Goal: Transaction & Acquisition: Purchase product/service

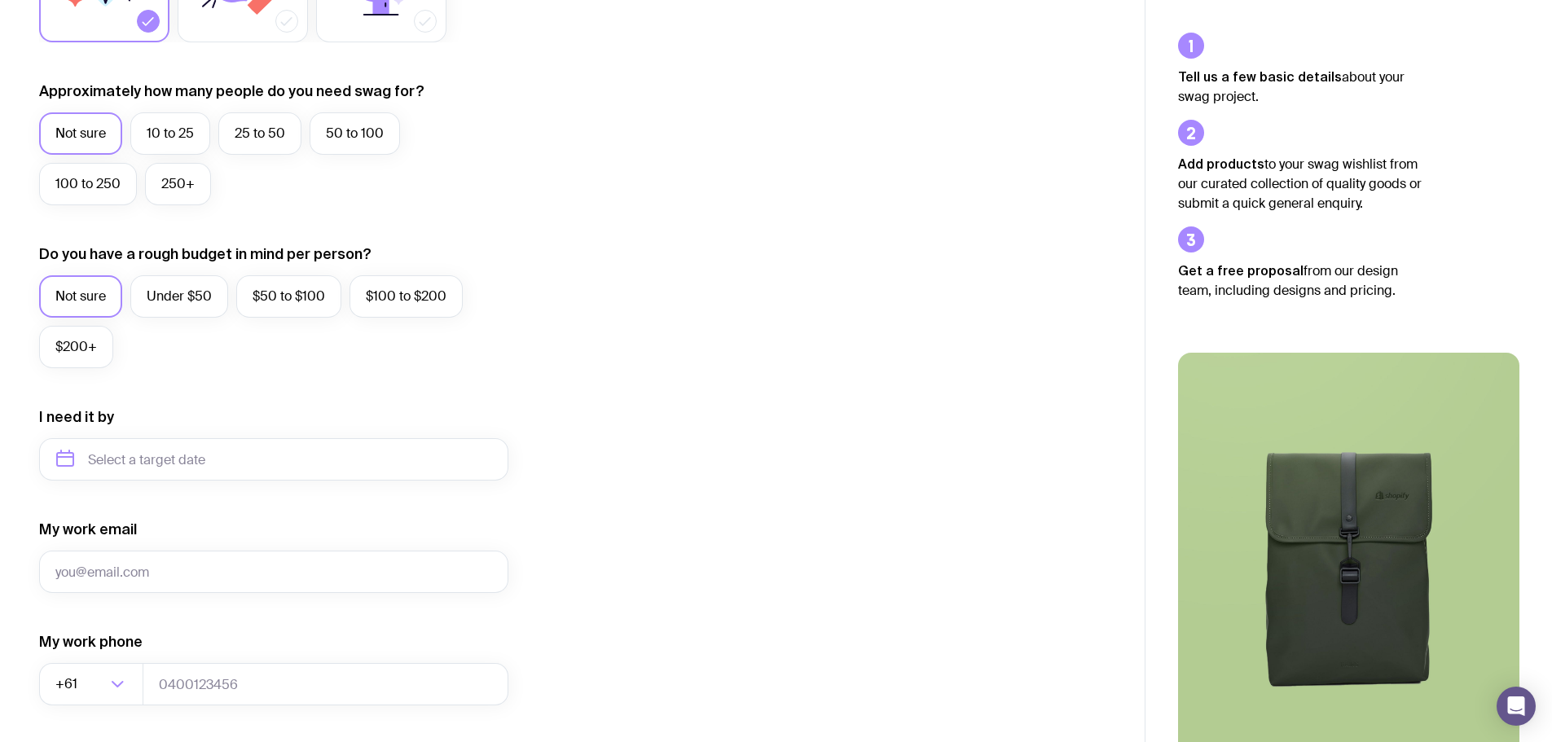
scroll to position [398, 0]
click at [190, 447] on input "text" at bounding box center [273, 459] width 469 height 42
click at [192, 451] on input "text" at bounding box center [273, 459] width 469 height 42
click at [192, 438] on input "text" at bounding box center [273, 459] width 469 height 42
click at [197, 467] on input "text" at bounding box center [273, 459] width 469 height 42
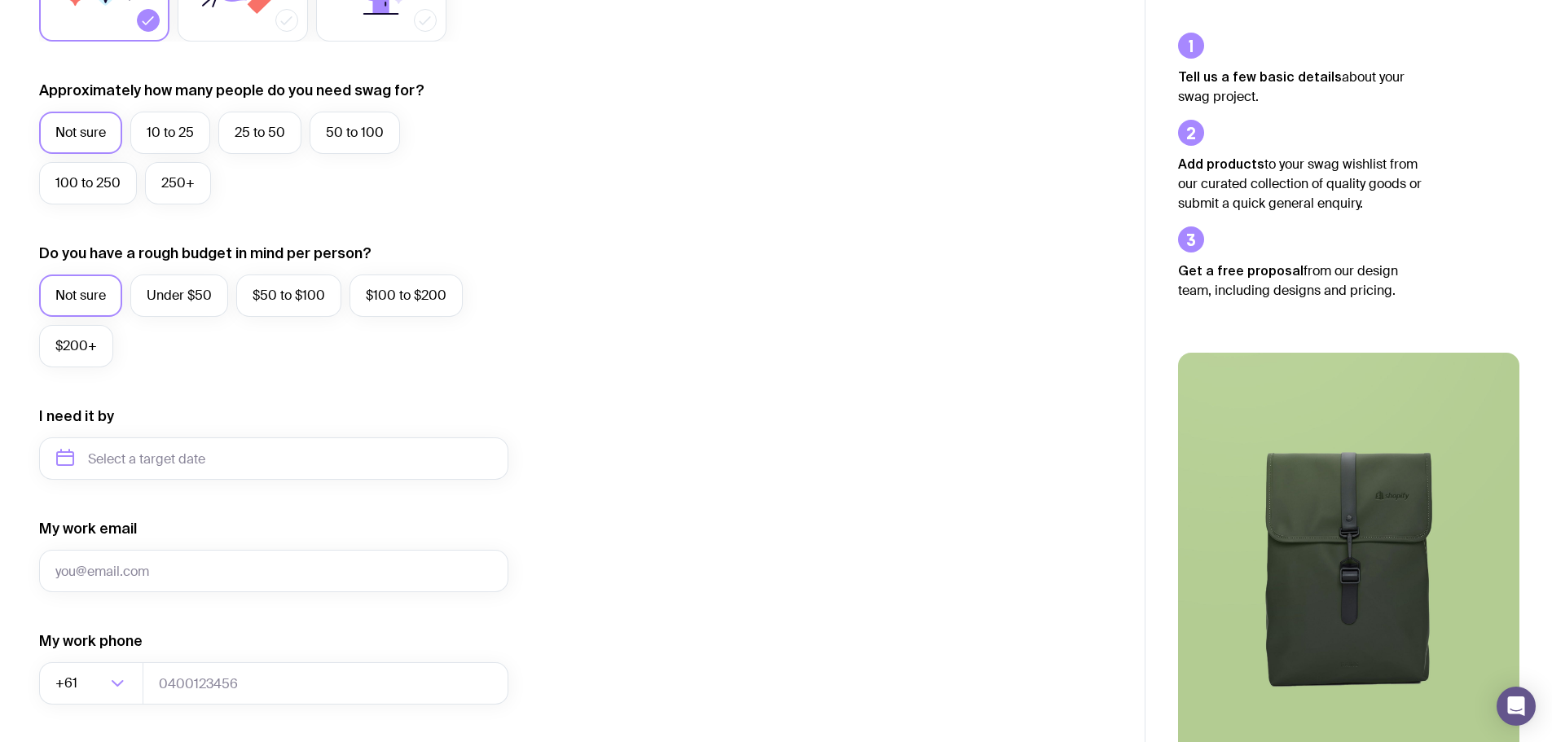
click at [156, 429] on div "I need it by" at bounding box center [273, 443] width 469 height 73
click at [130, 454] on input "text" at bounding box center [273, 459] width 469 height 42
click at [213, 647] on button "Dec" at bounding box center [209, 659] width 59 height 33
type input "[DATE]"
click at [218, 568] on input "My work email" at bounding box center [273, 571] width 469 height 42
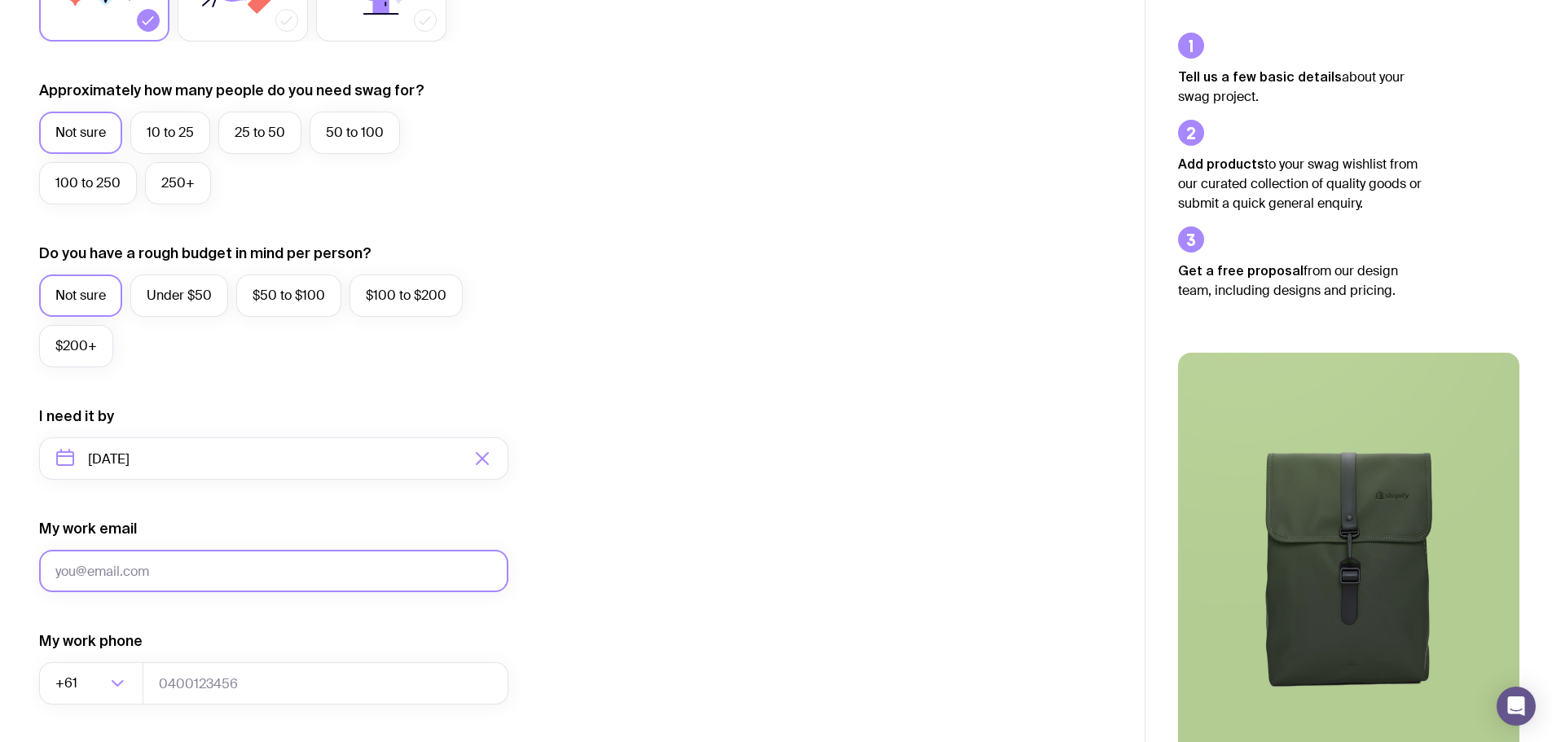
type input "[PERSON_NAME][EMAIL_ADDRESS][PERSON_NAME][DOMAIN_NAME]"
type input "0403331077"
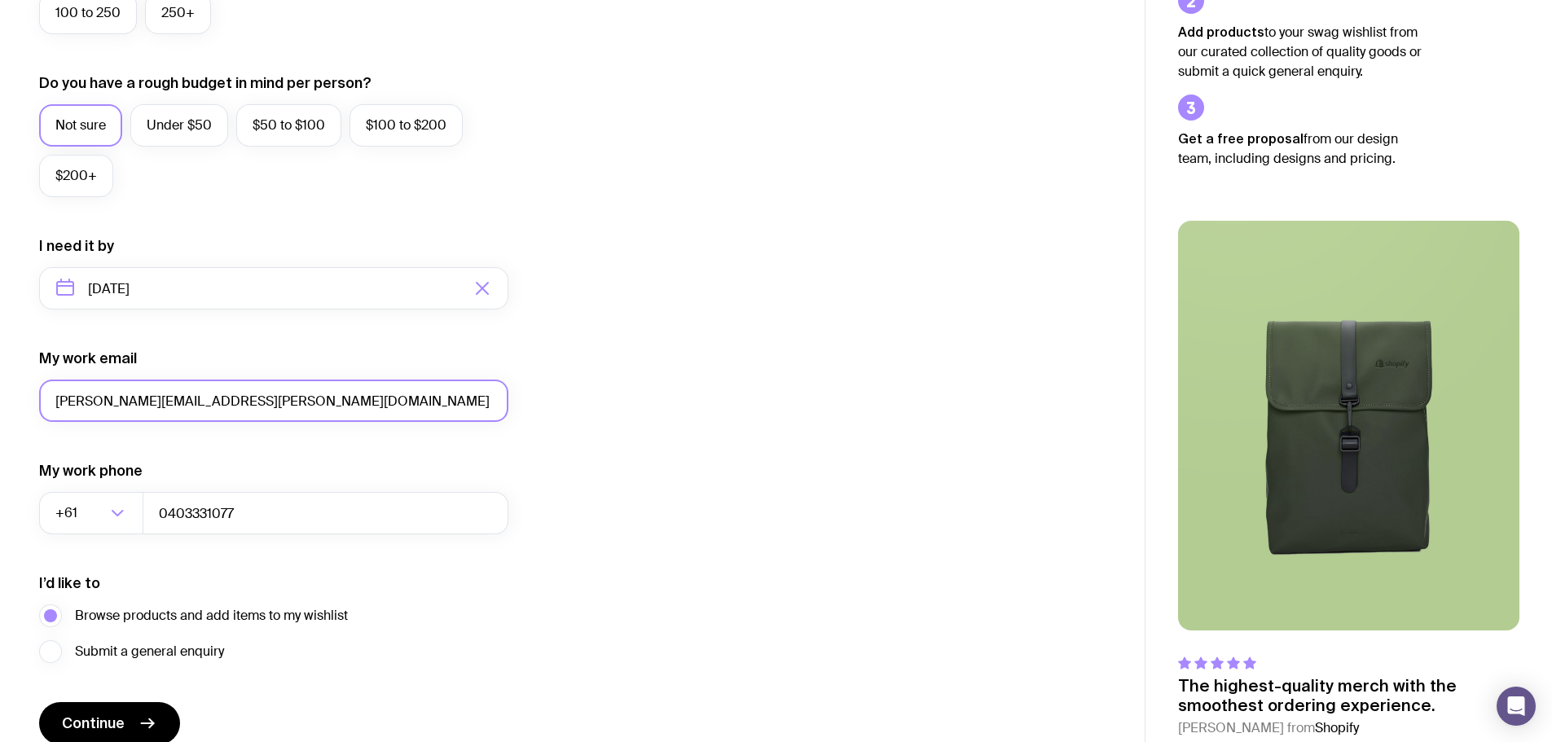
scroll to position [643, 0]
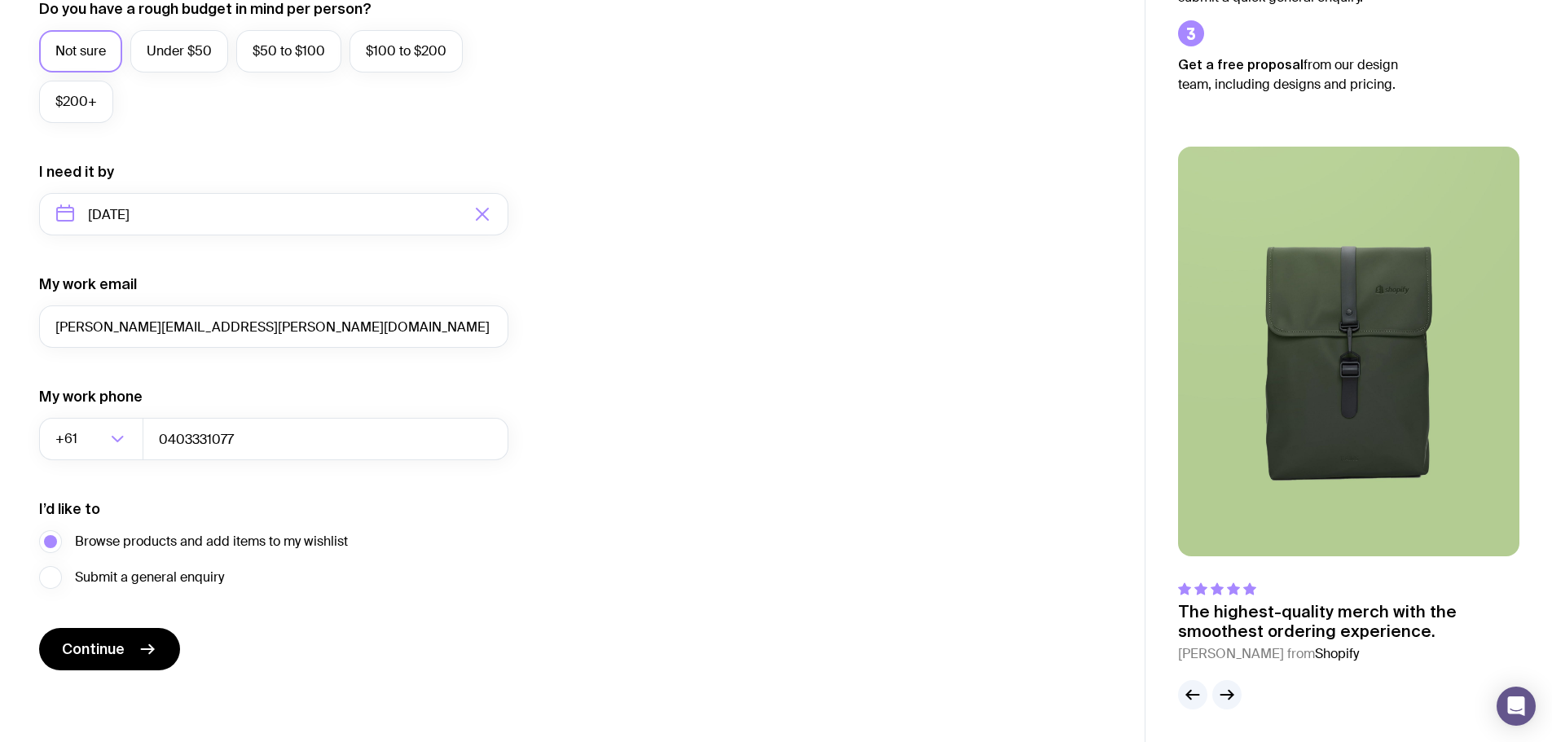
click at [89, 641] on span "Continue" at bounding box center [93, 650] width 63 height 20
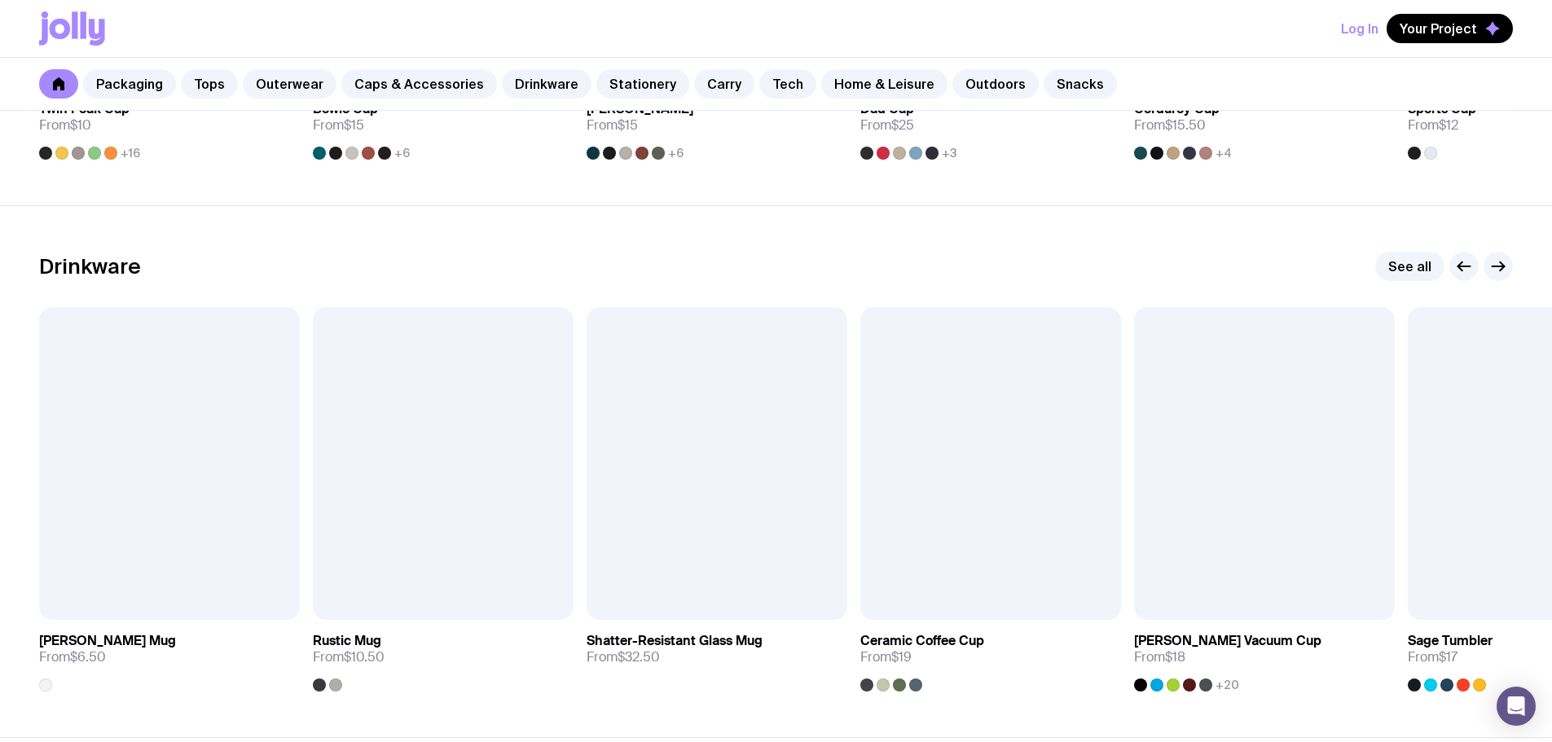
scroll to position [2444, 0]
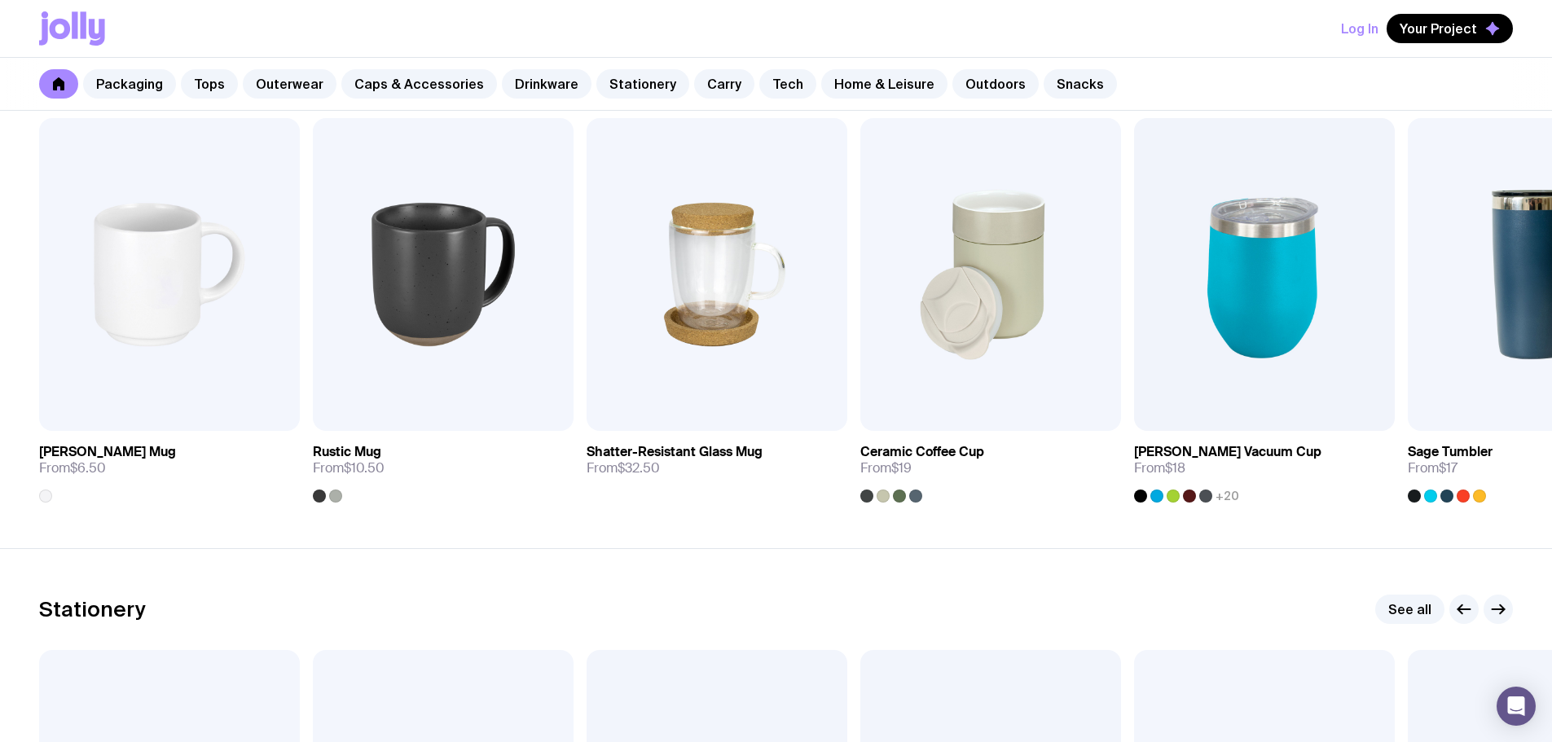
click at [1497, 608] on icon "button" at bounding box center [1499, 610] width 20 height 20
click at [1494, 602] on icon "button" at bounding box center [1499, 610] width 20 height 20
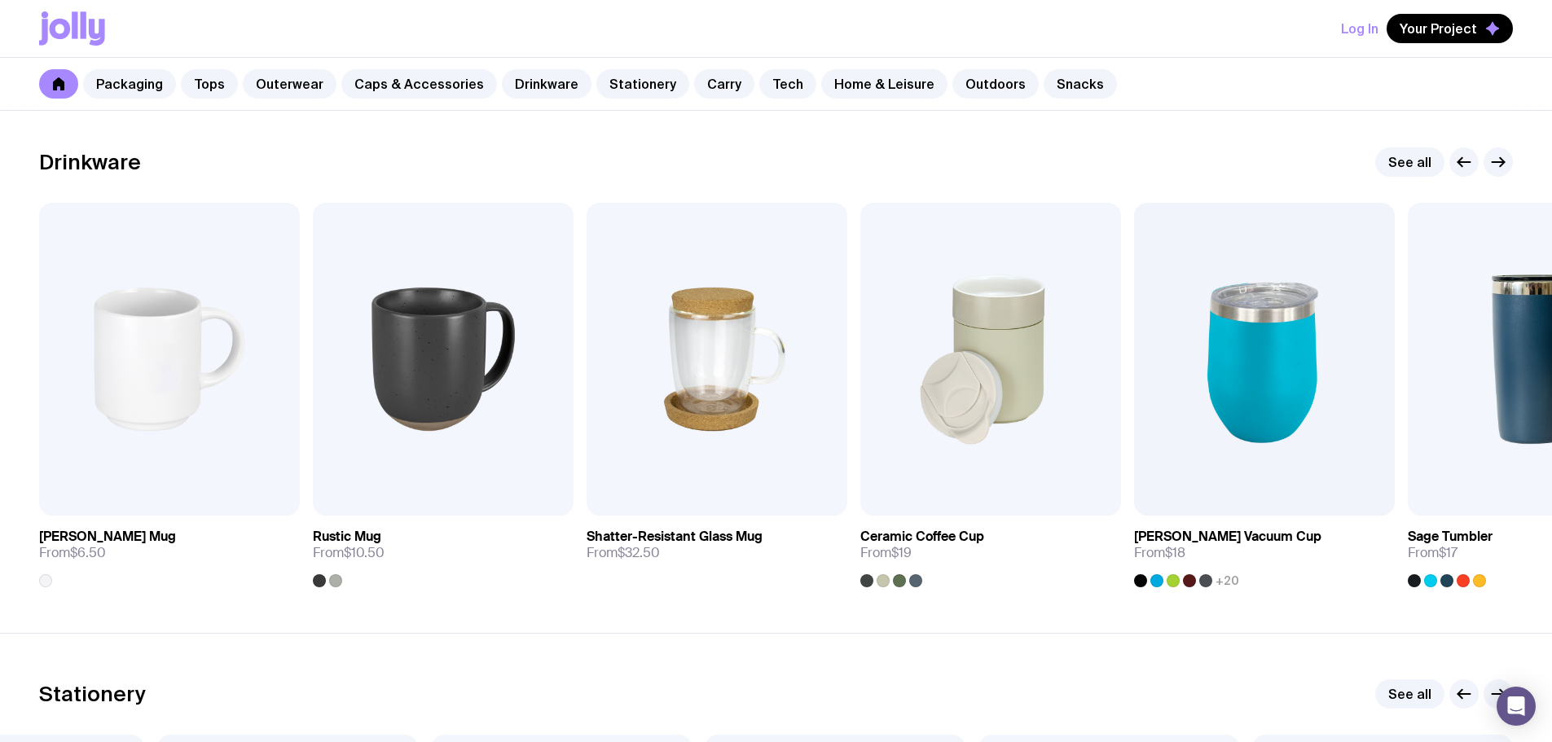
scroll to position [2281, 0]
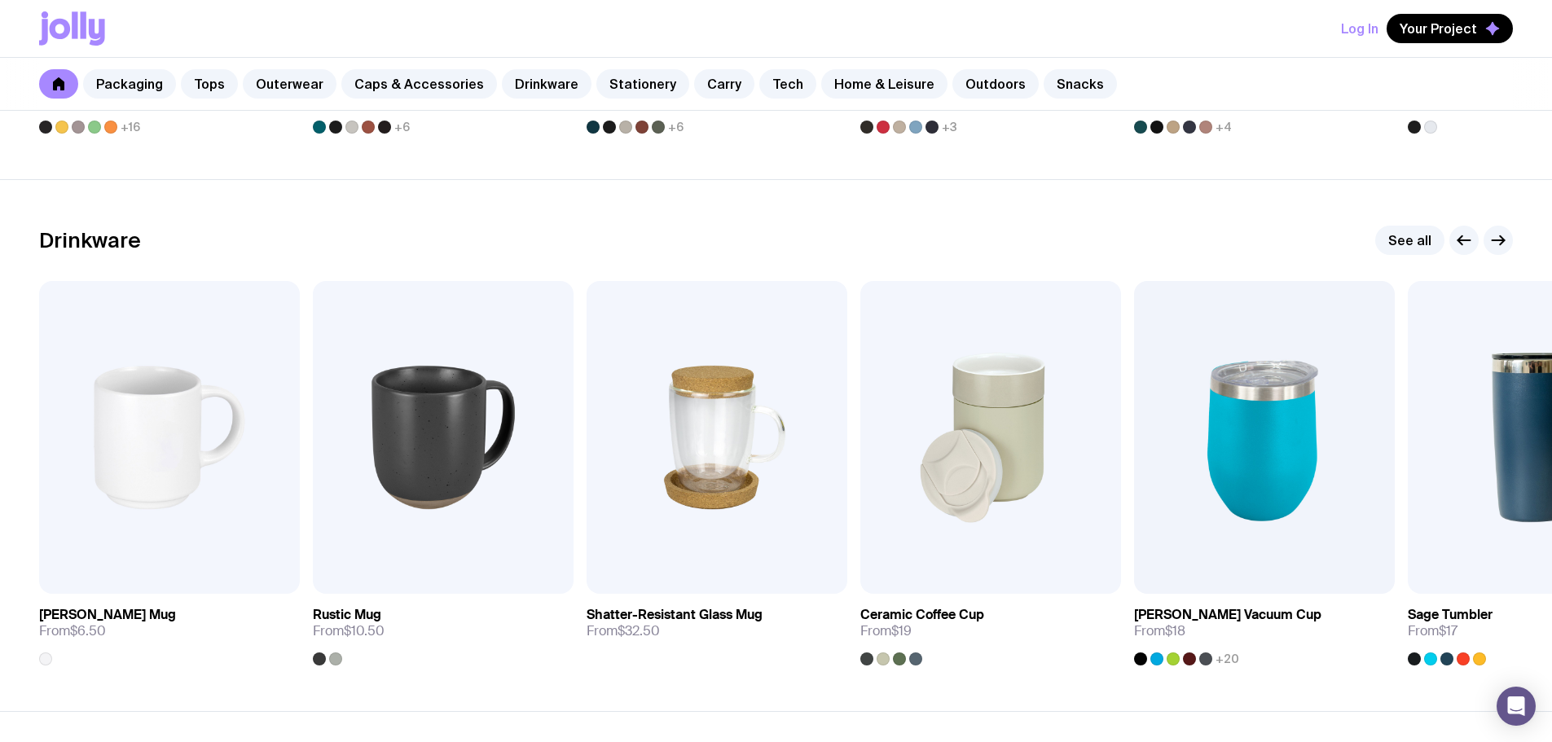
click at [1493, 236] on icon "button" at bounding box center [1499, 241] width 20 height 20
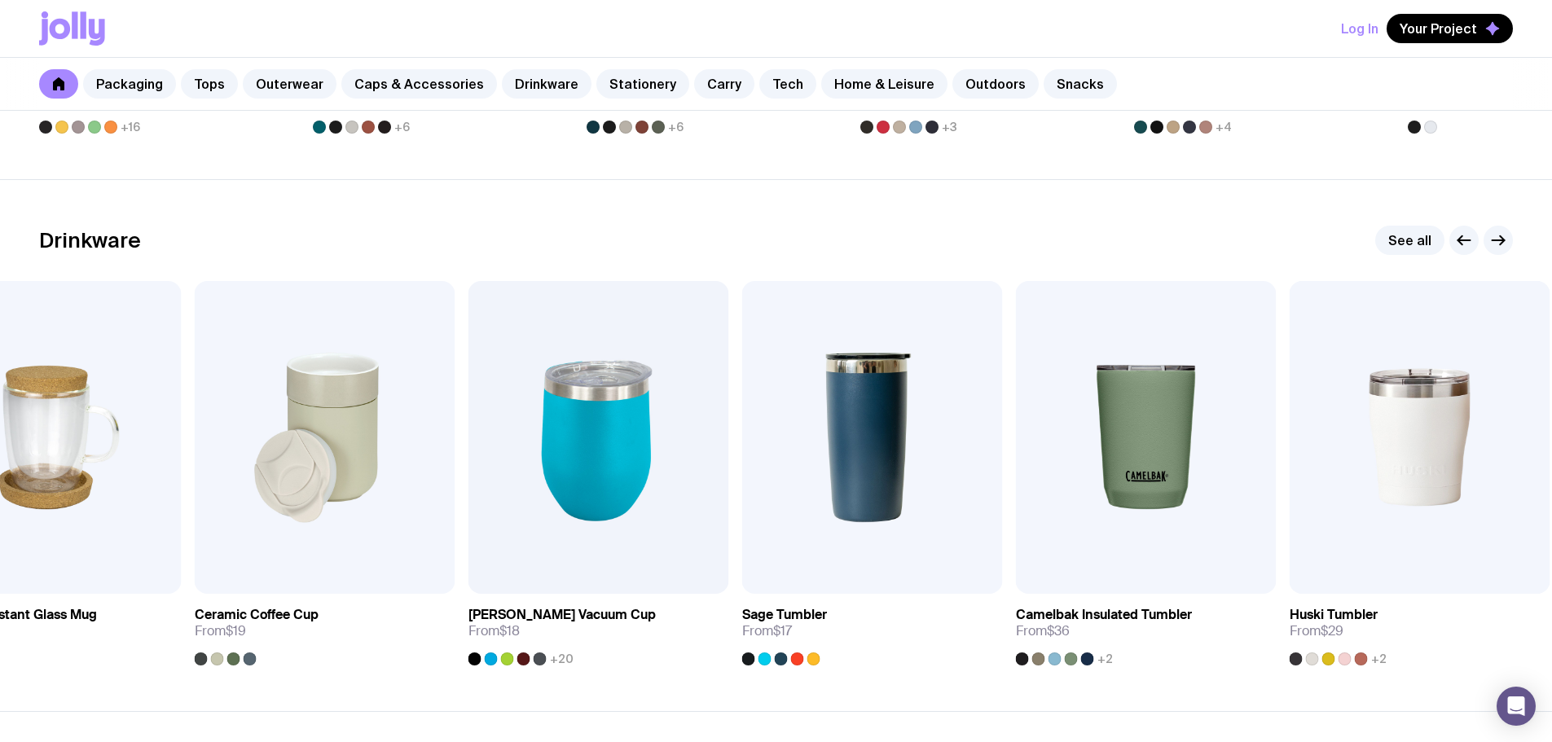
click at [1493, 235] on icon "button" at bounding box center [1499, 241] width 20 height 20
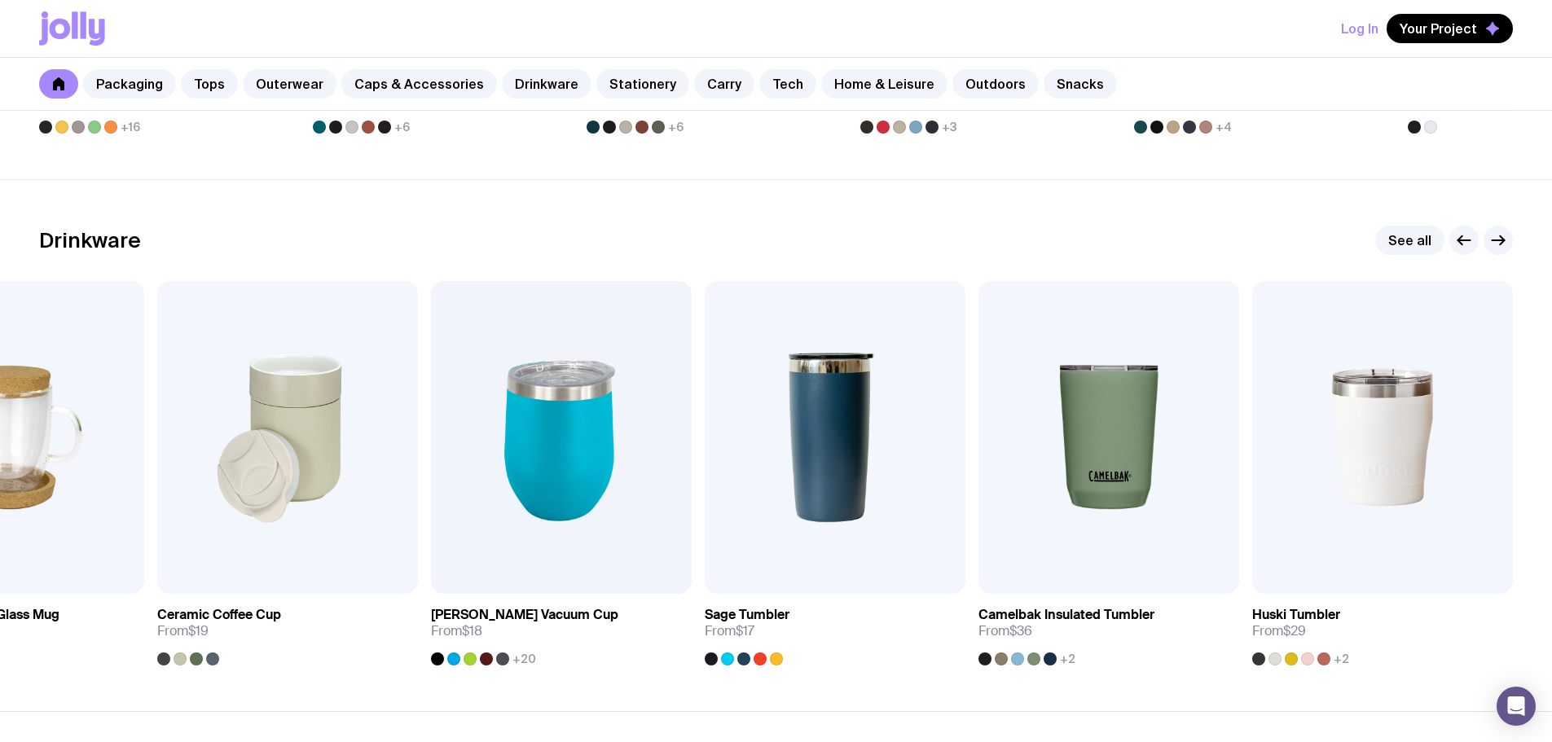
click at [1493, 235] on icon "button" at bounding box center [1499, 241] width 20 height 20
click at [1498, 238] on icon "button" at bounding box center [1499, 241] width 20 height 20
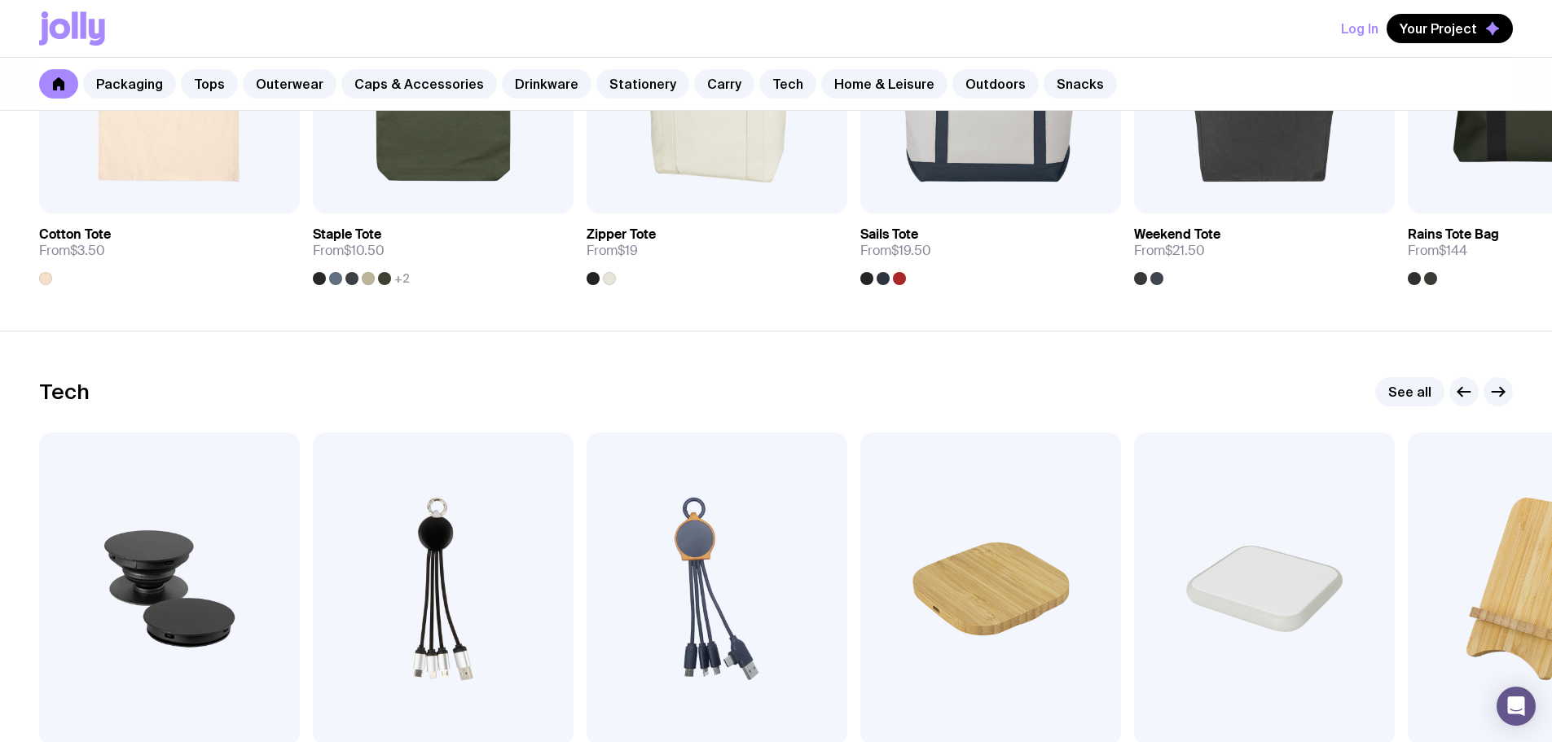
scroll to position [3911, 0]
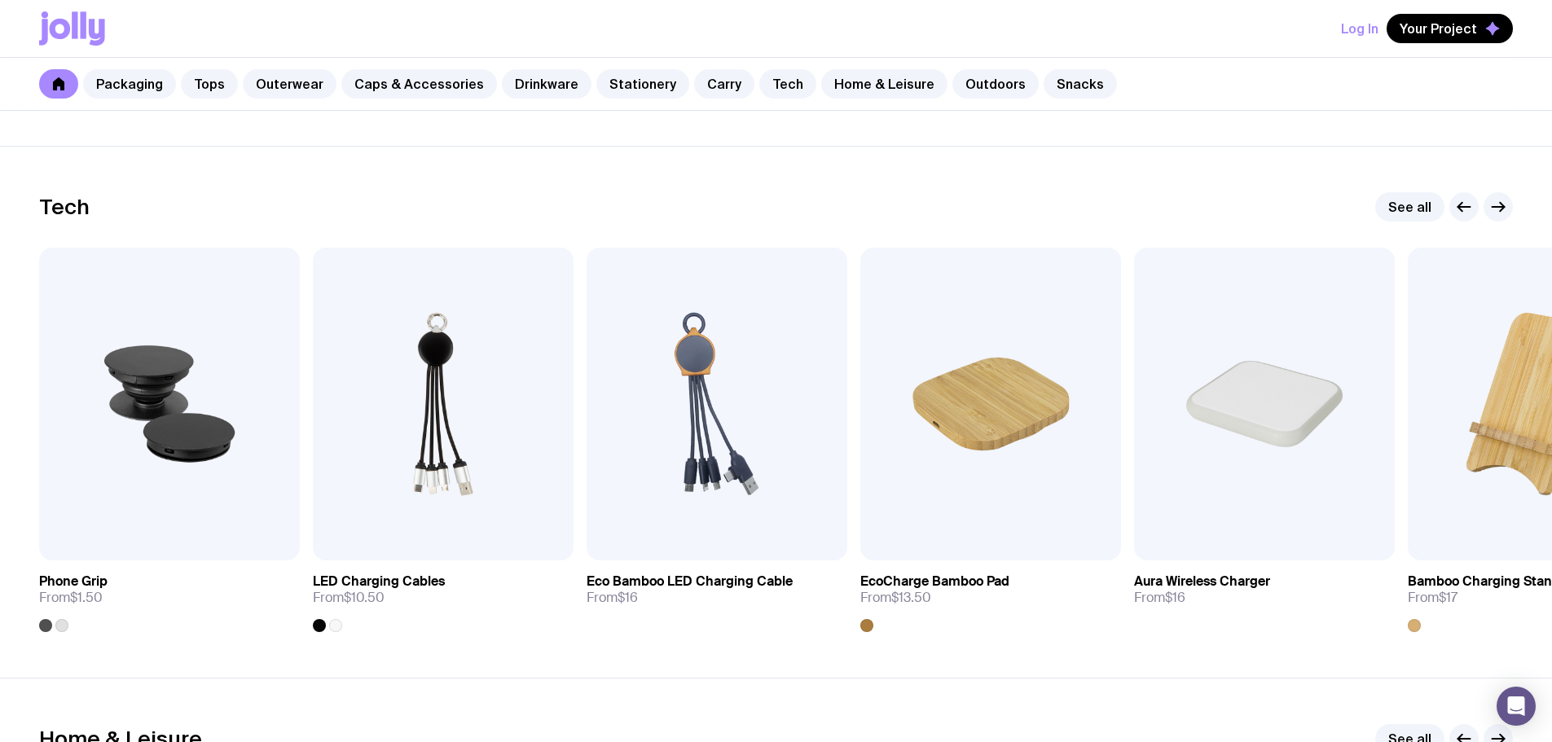
click at [1504, 210] on icon "button" at bounding box center [1499, 207] width 20 height 20
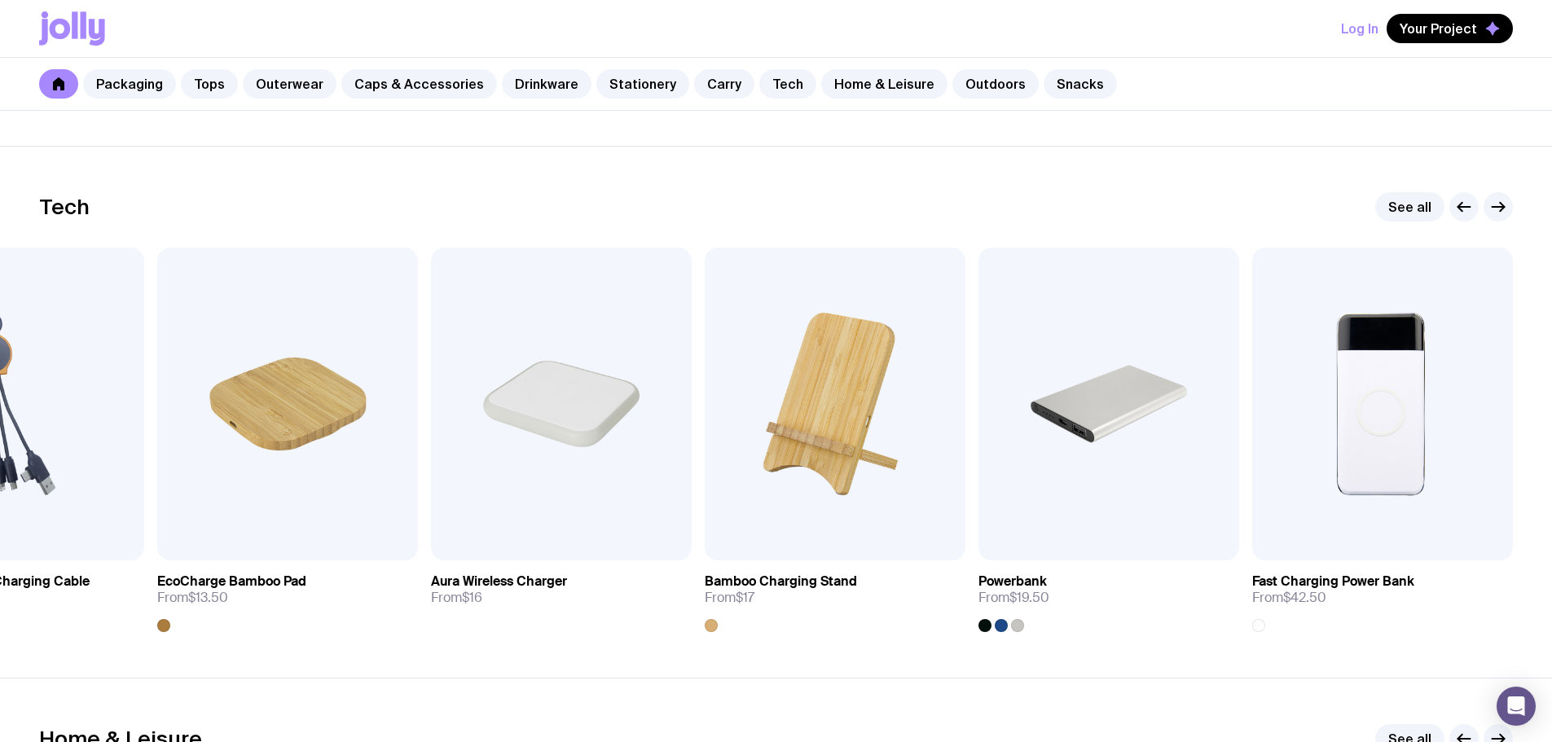
drag, startPoint x: 1504, startPoint y: 210, endPoint x: 1507, endPoint y: 245, distance: 35.2
click at [1507, 244] on div "Tech See all Add to wishlist View Phone Grip From $1.50 Add to wishlist View LE…" at bounding box center [776, 412] width 1474 height 440
click at [1145, 434] on img at bounding box center [1109, 404] width 261 height 313
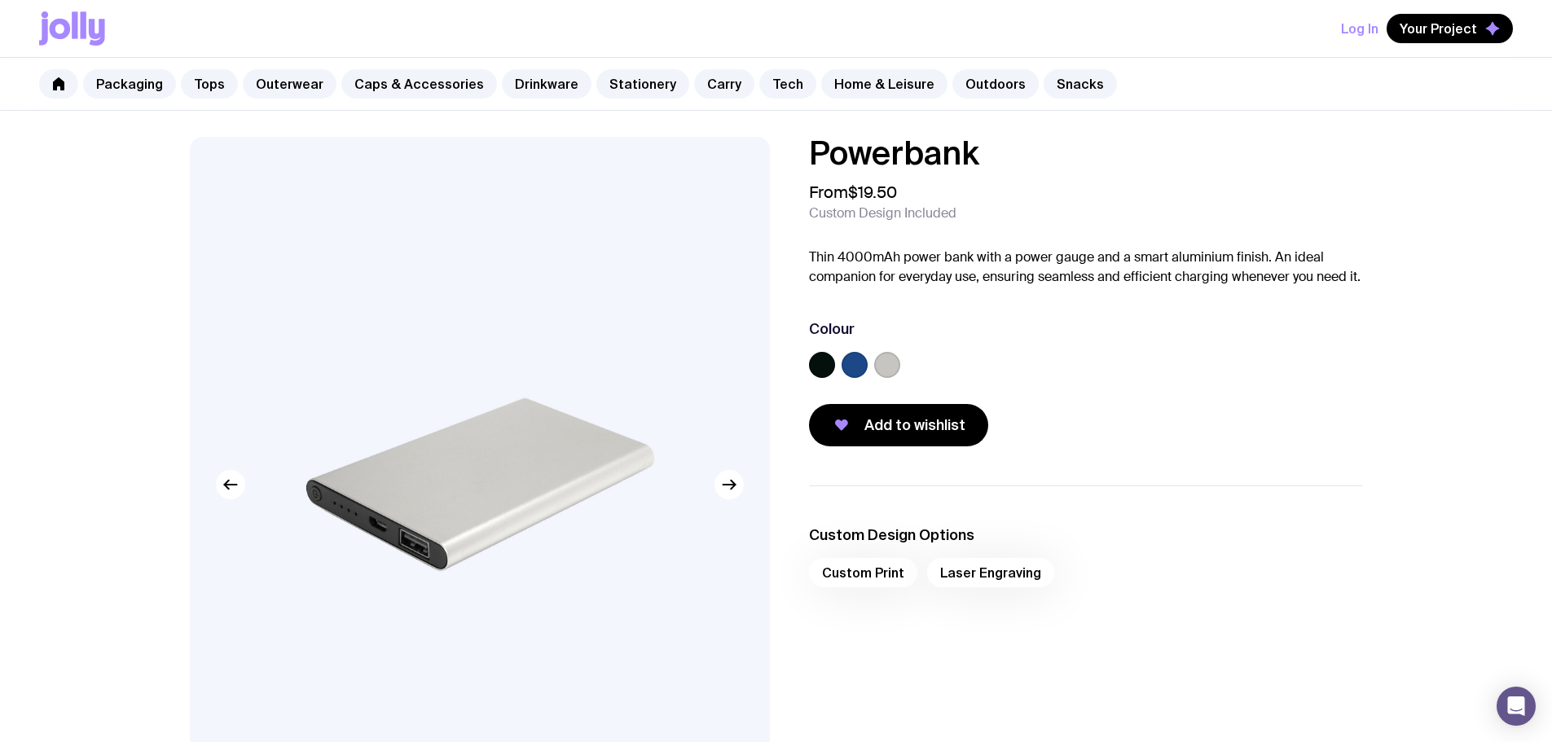
click at [722, 497] on button "button" at bounding box center [729, 484] width 29 height 29
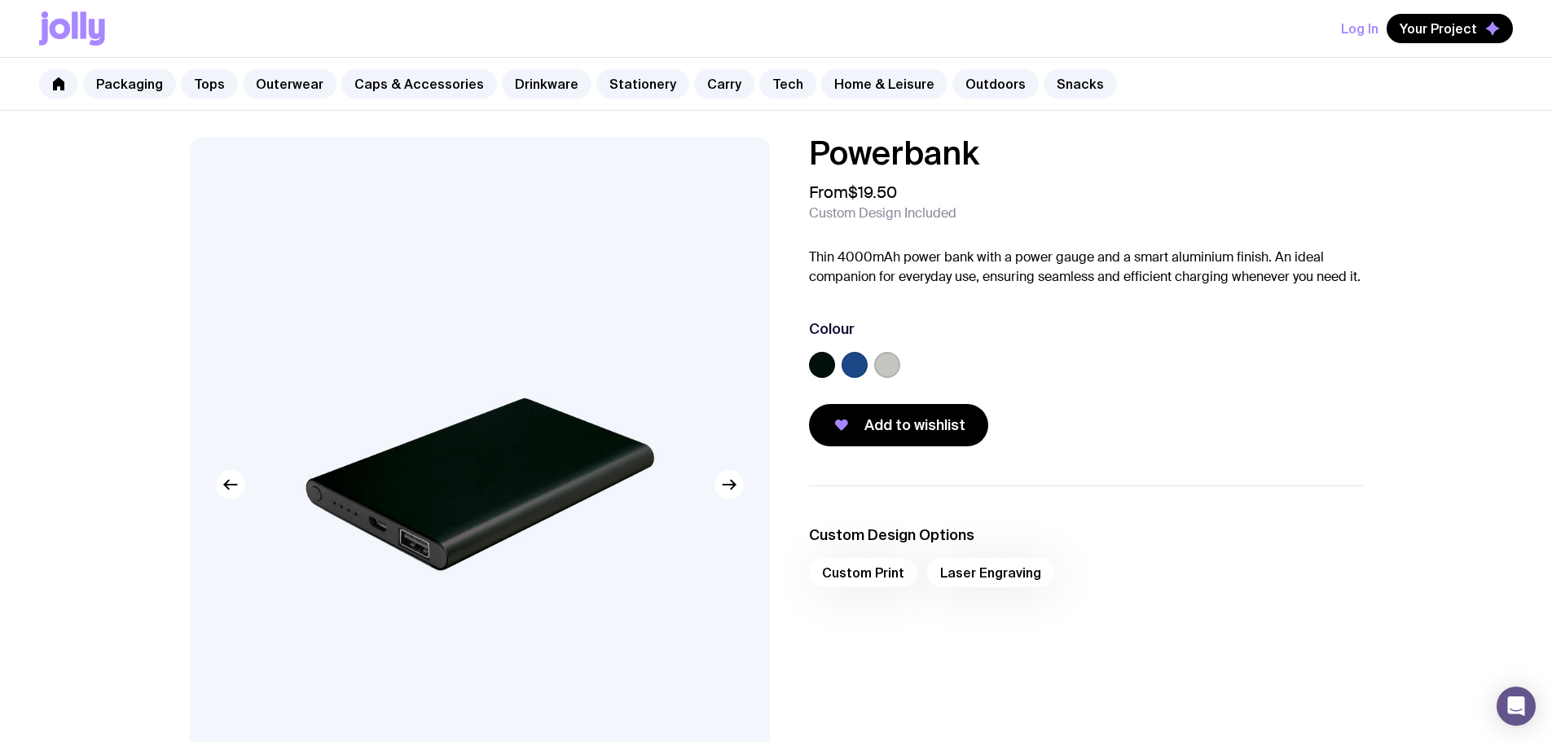
click at [729, 489] on icon "button" at bounding box center [729, 485] width 20 height 20
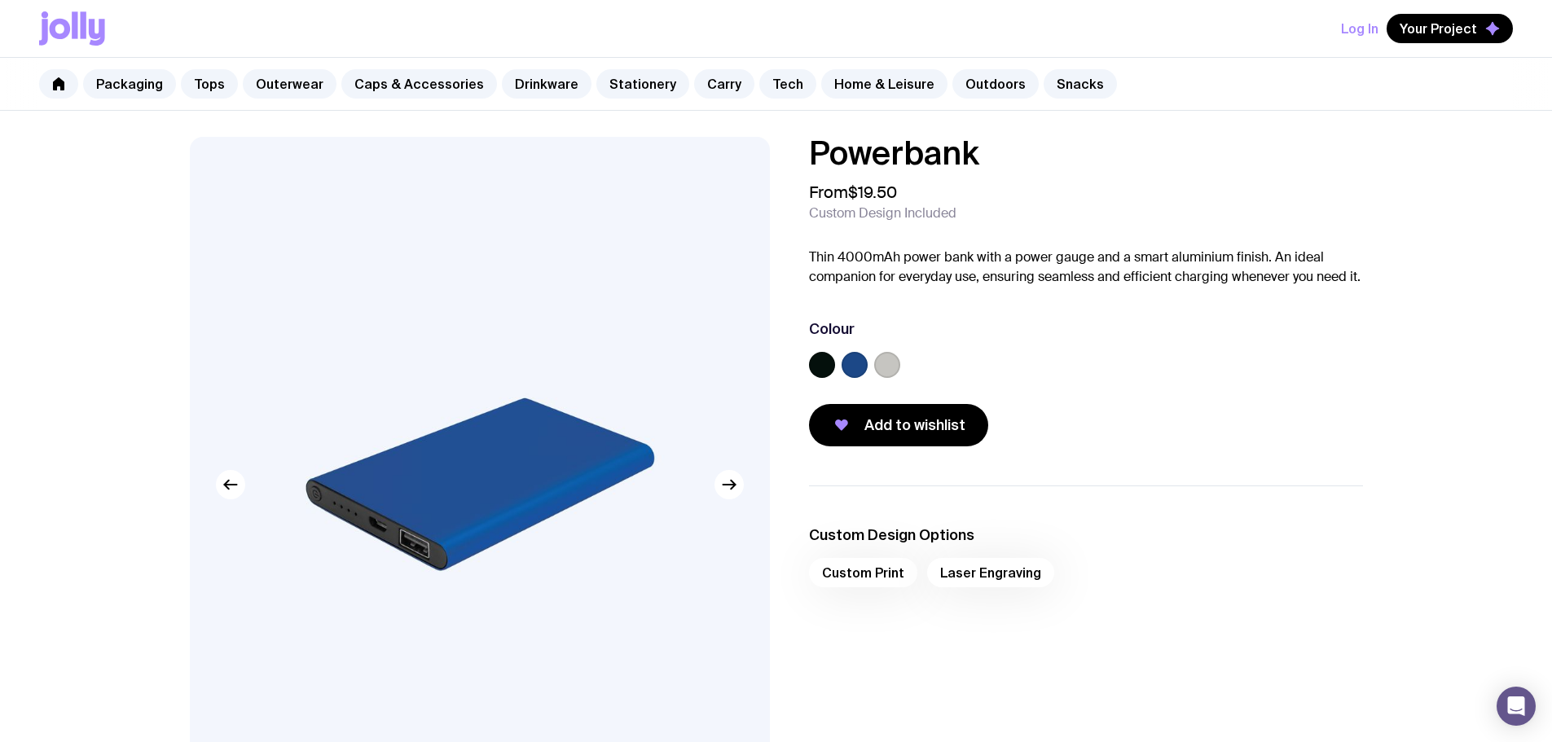
click at [729, 489] on icon "button" at bounding box center [729, 485] width 20 height 20
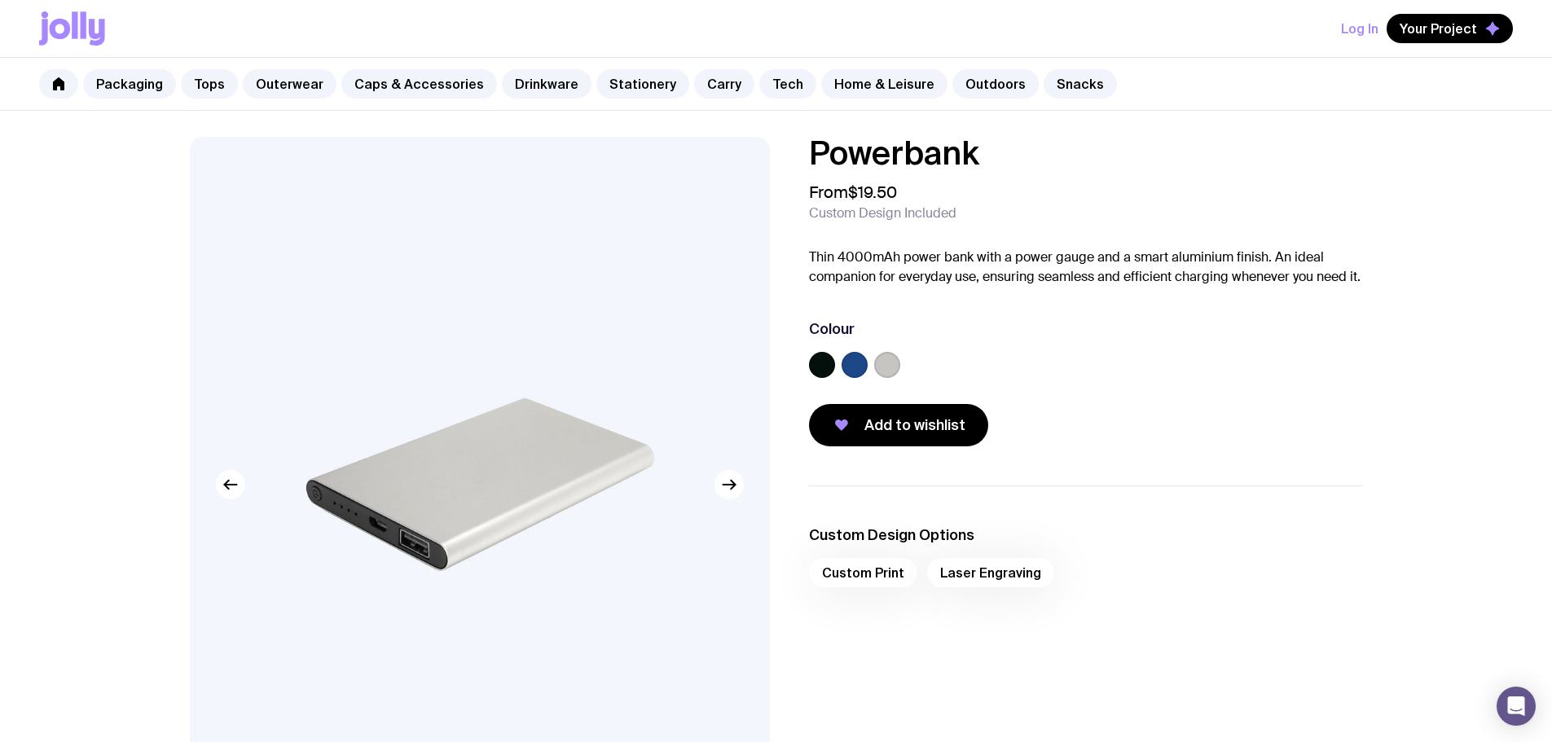
click at [729, 489] on icon "button" at bounding box center [729, 485] width 20 height 20
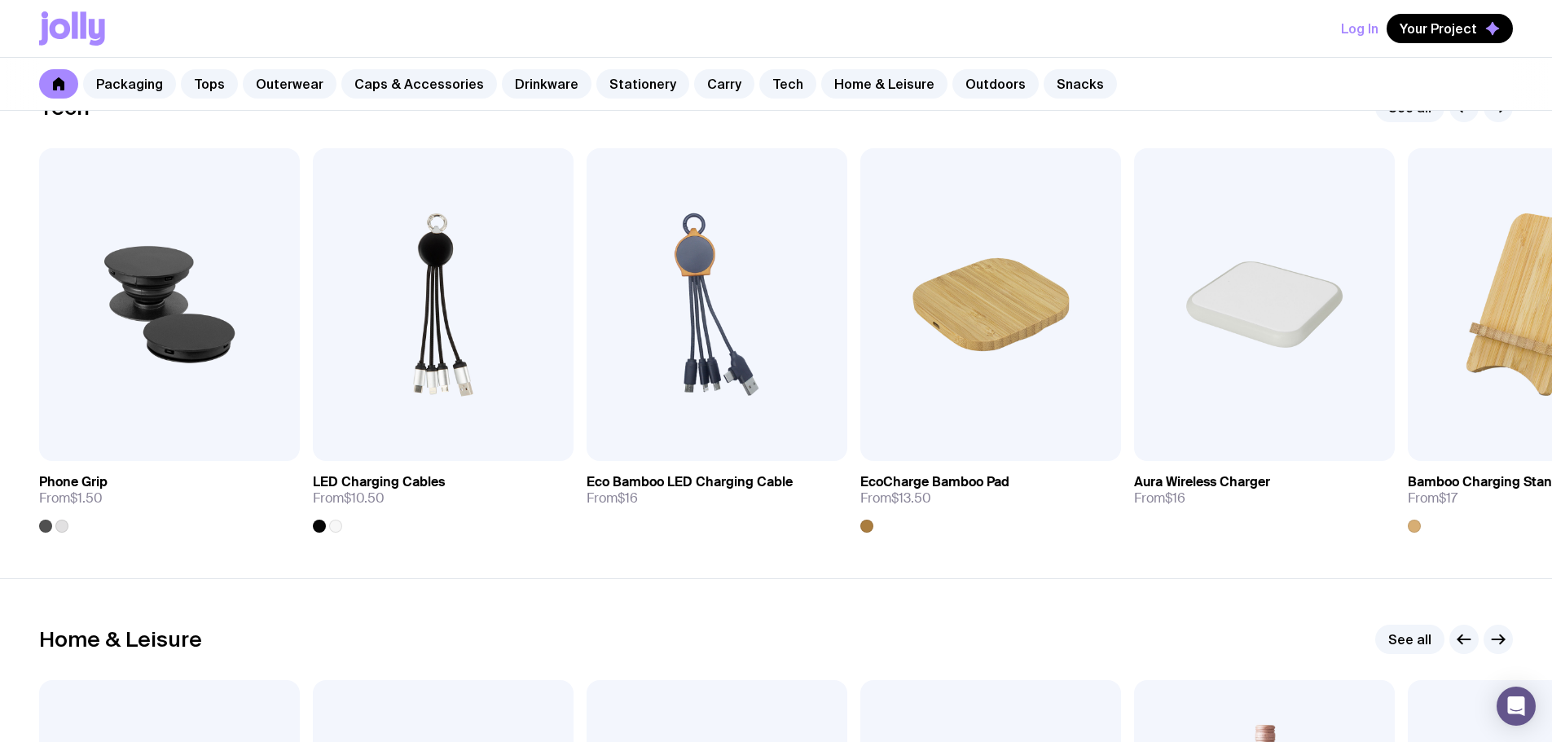
scroll to position [4111, 0]
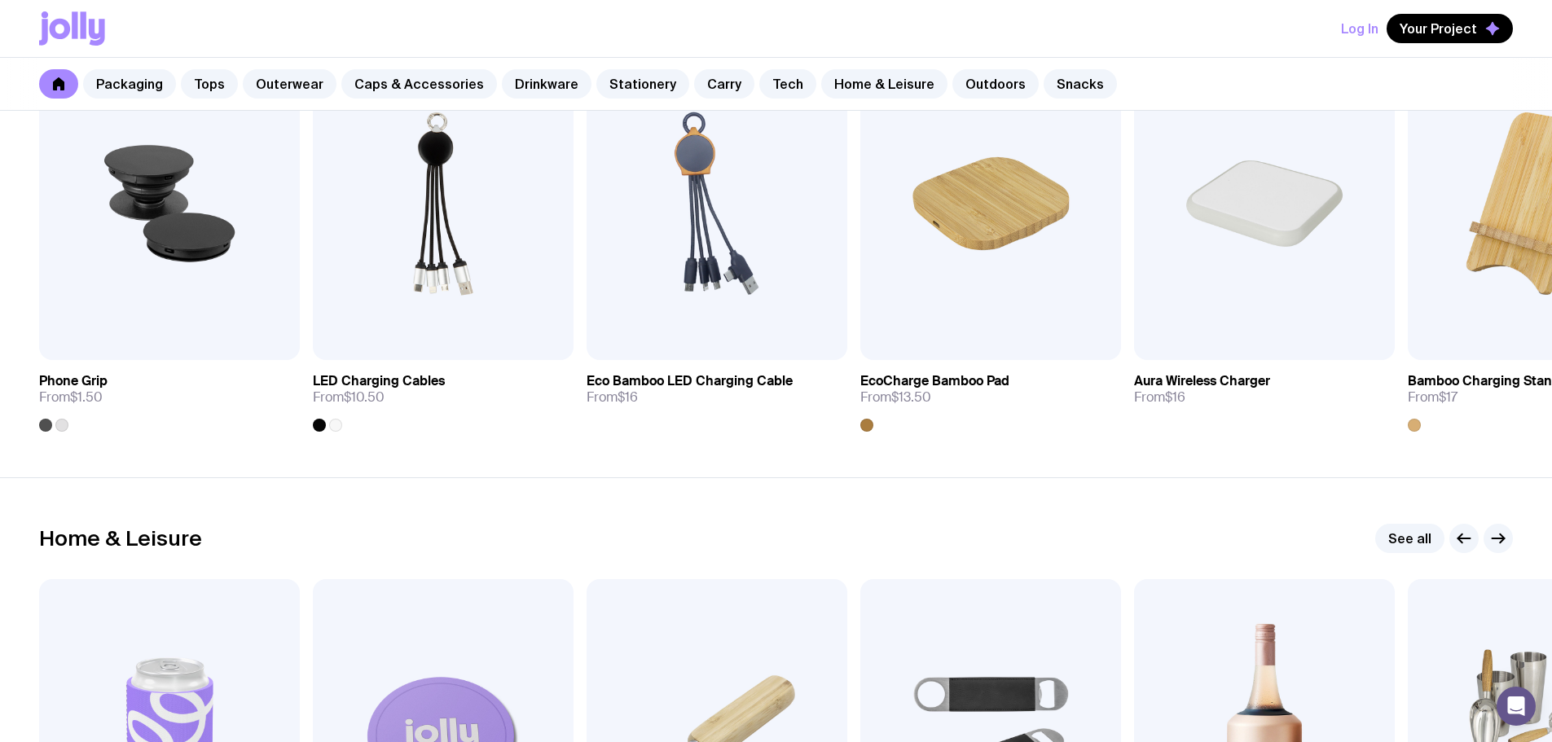
click at [1489, 537] on icon "button" at bounding box center [1499, 539] width 20 height 20
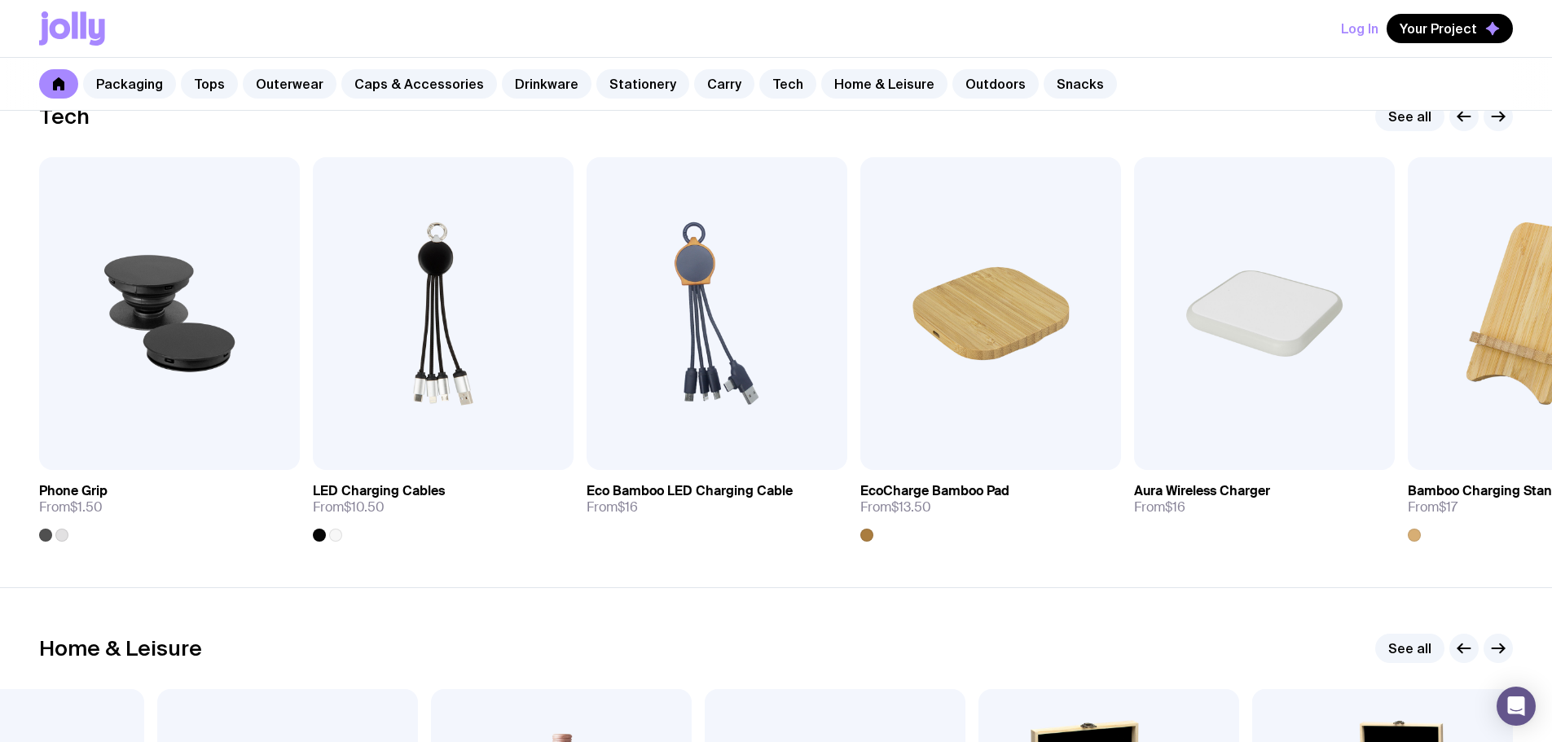
scroll to position [3867, 0]
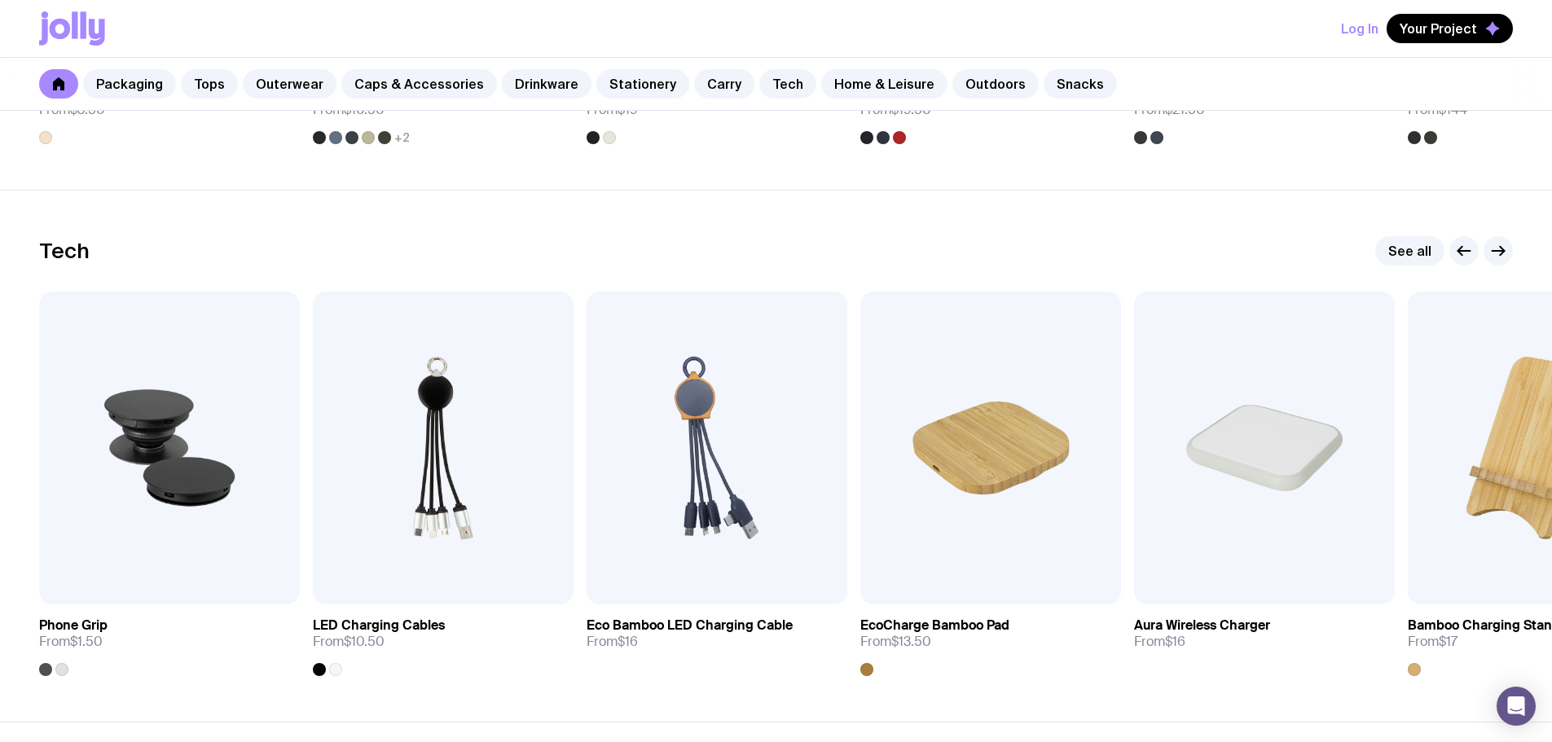
click at [1500, 250] on icon "button" at bounding box center [1499, 251] width 20 height 20
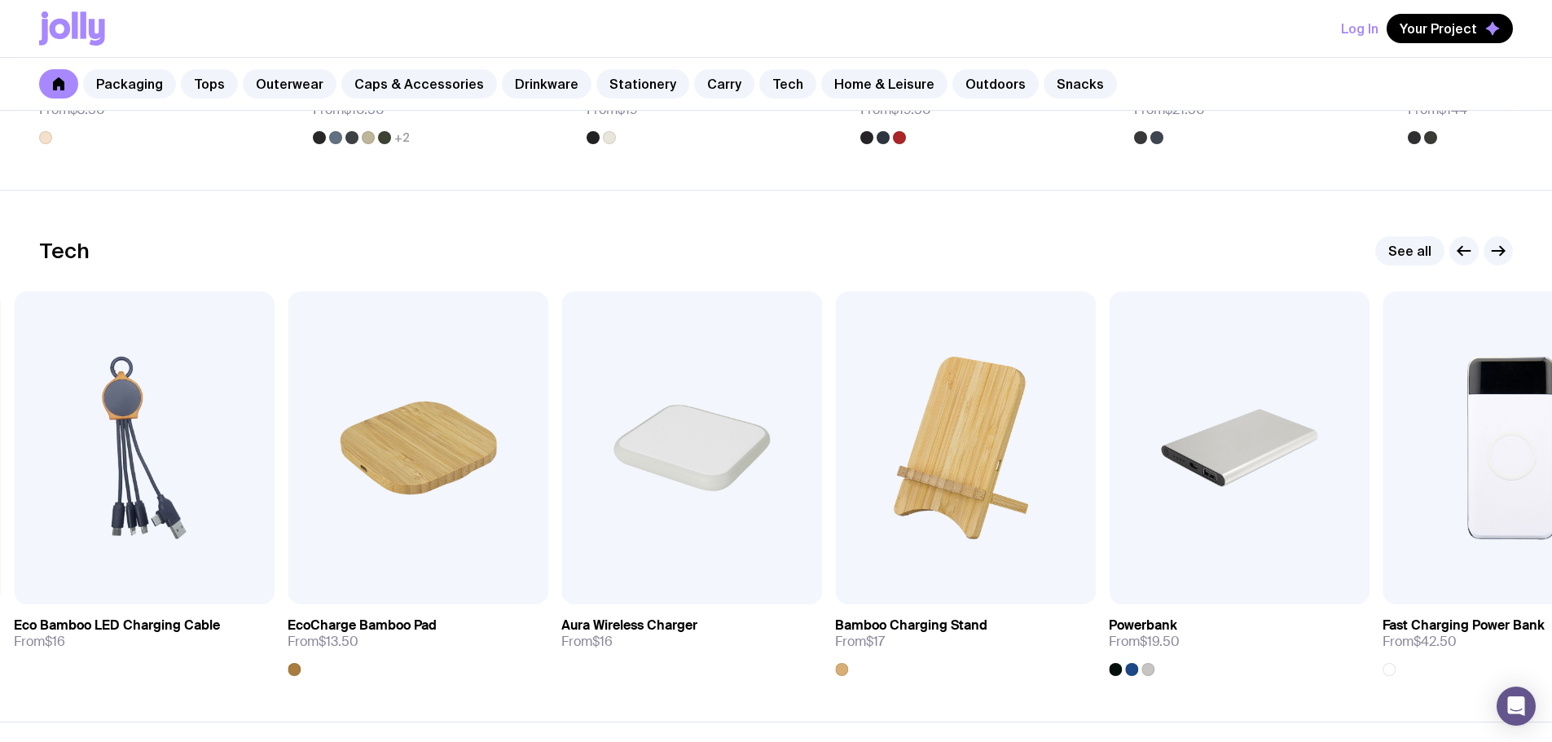
click at [1500, 250] on icon "button" at bounding box center [1499, 251] width 20 height 20
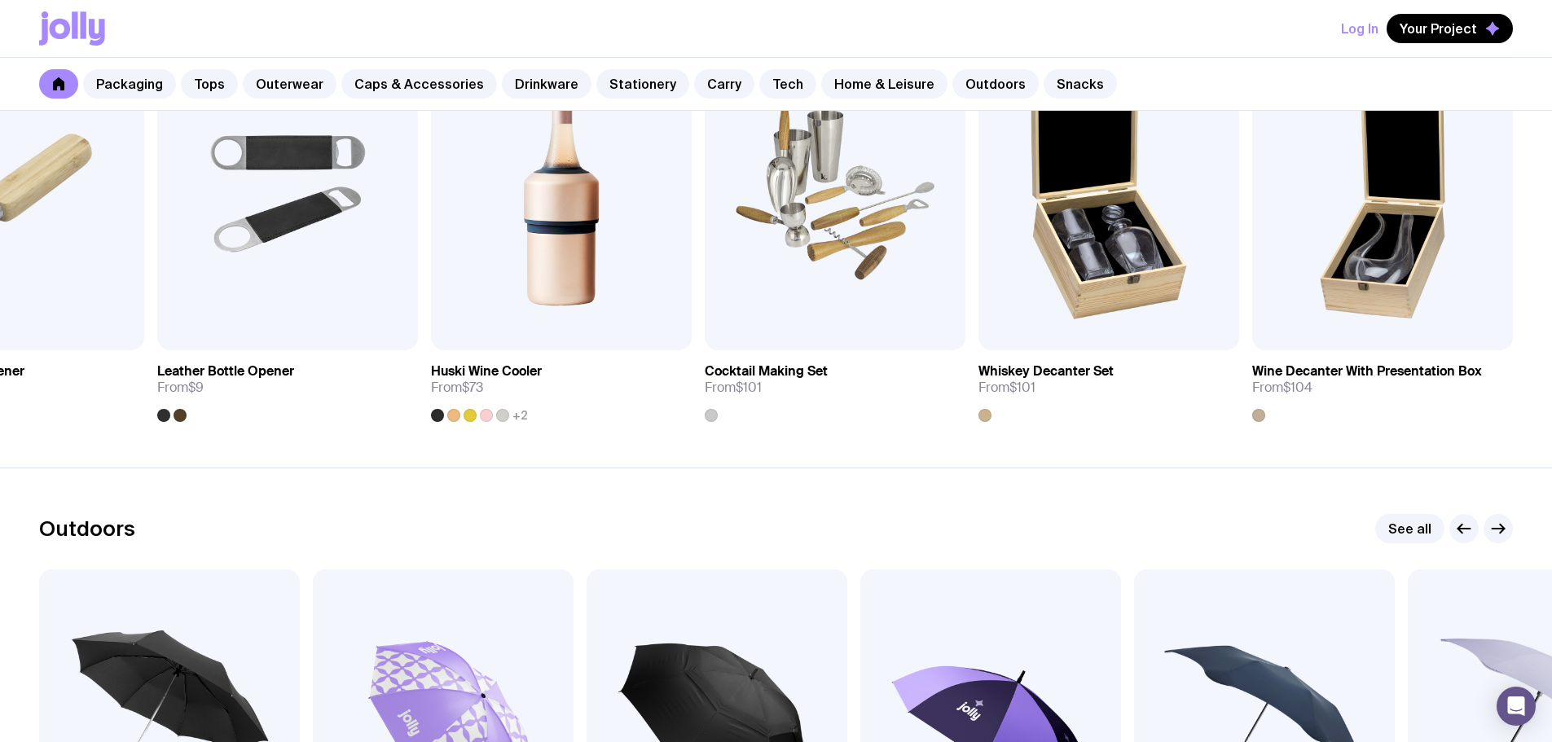
scroll to position [4437, 0]
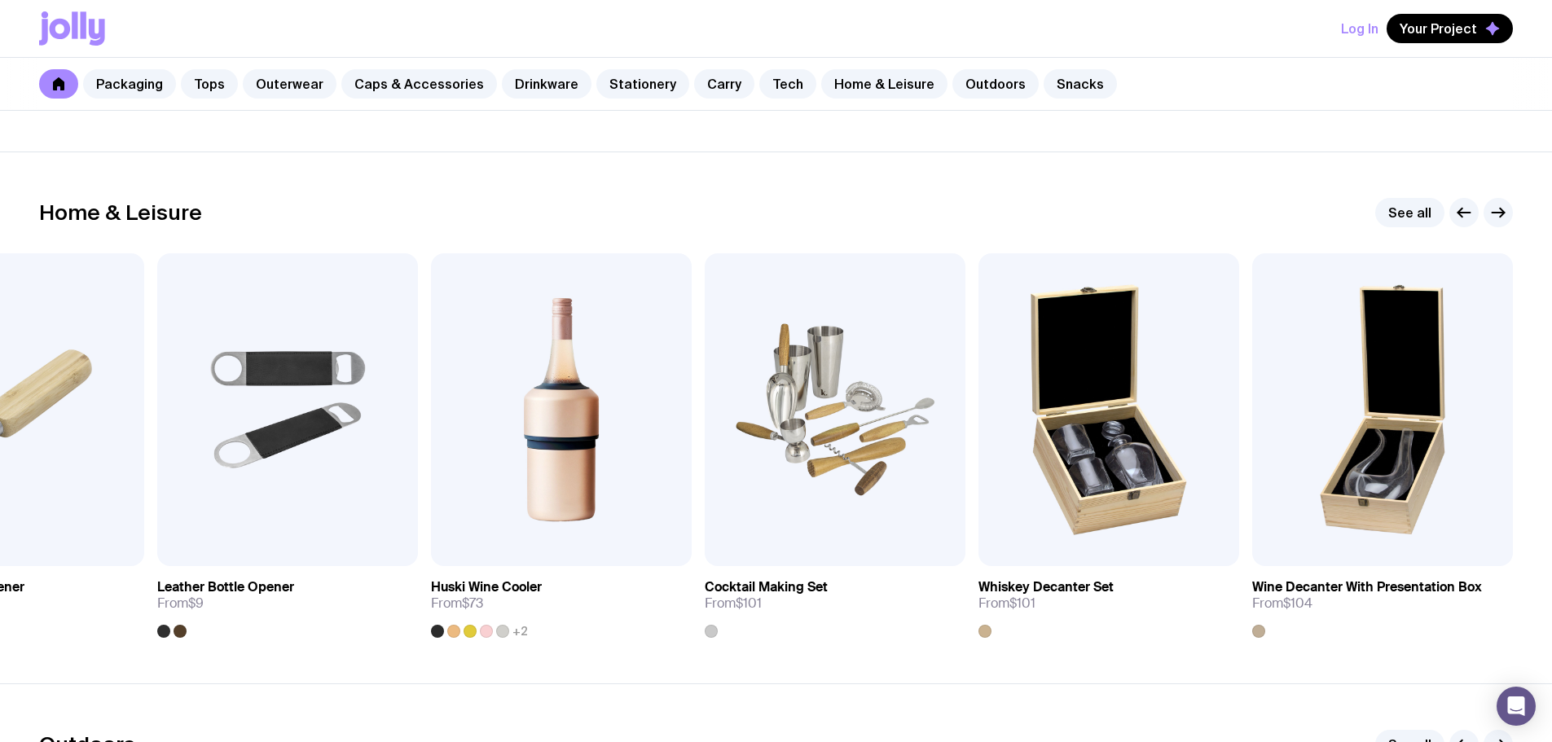
click at [1499, 215] on icon "button" at bounding box center [1499, 213] width 20 height 20
click at [1499, 213] on icon "button" at bounding box center [1499, 213] width 20 height 20
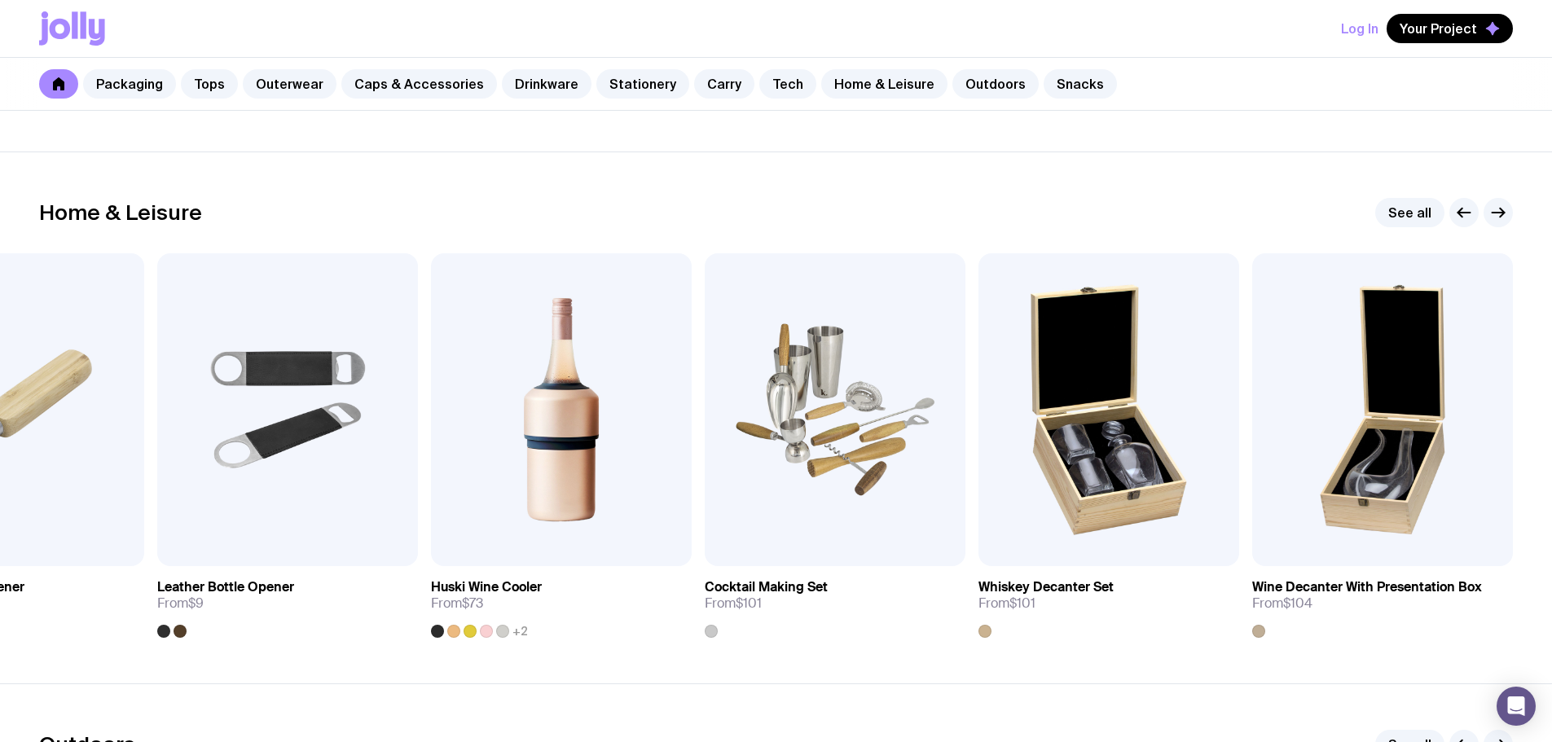
click at [1455, 209] on icon "button" at bounding box center [1464, 213] width 20 height 20
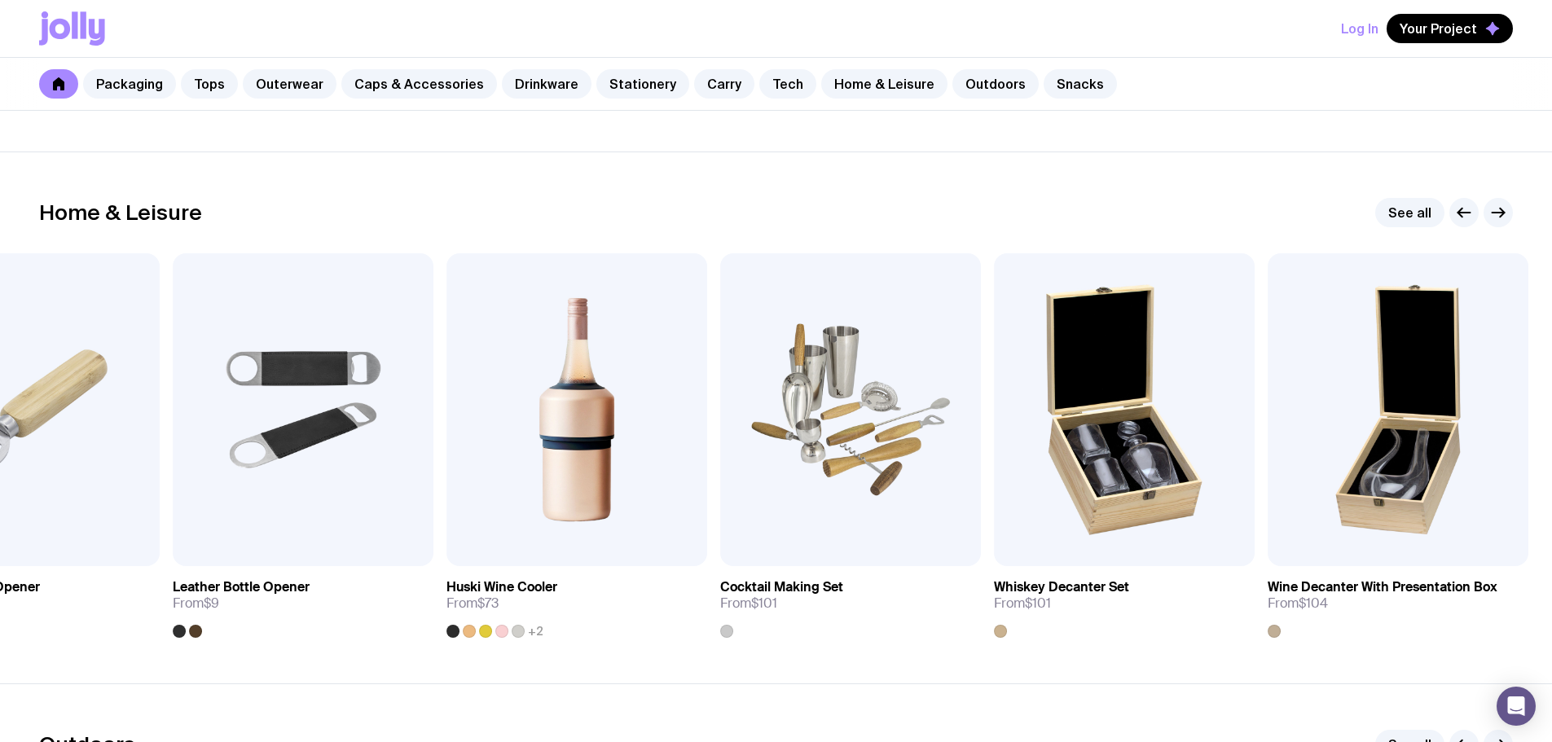
click at [1455, 209] on icon "button" at bounding box center [1464, 213] width 20 height 20
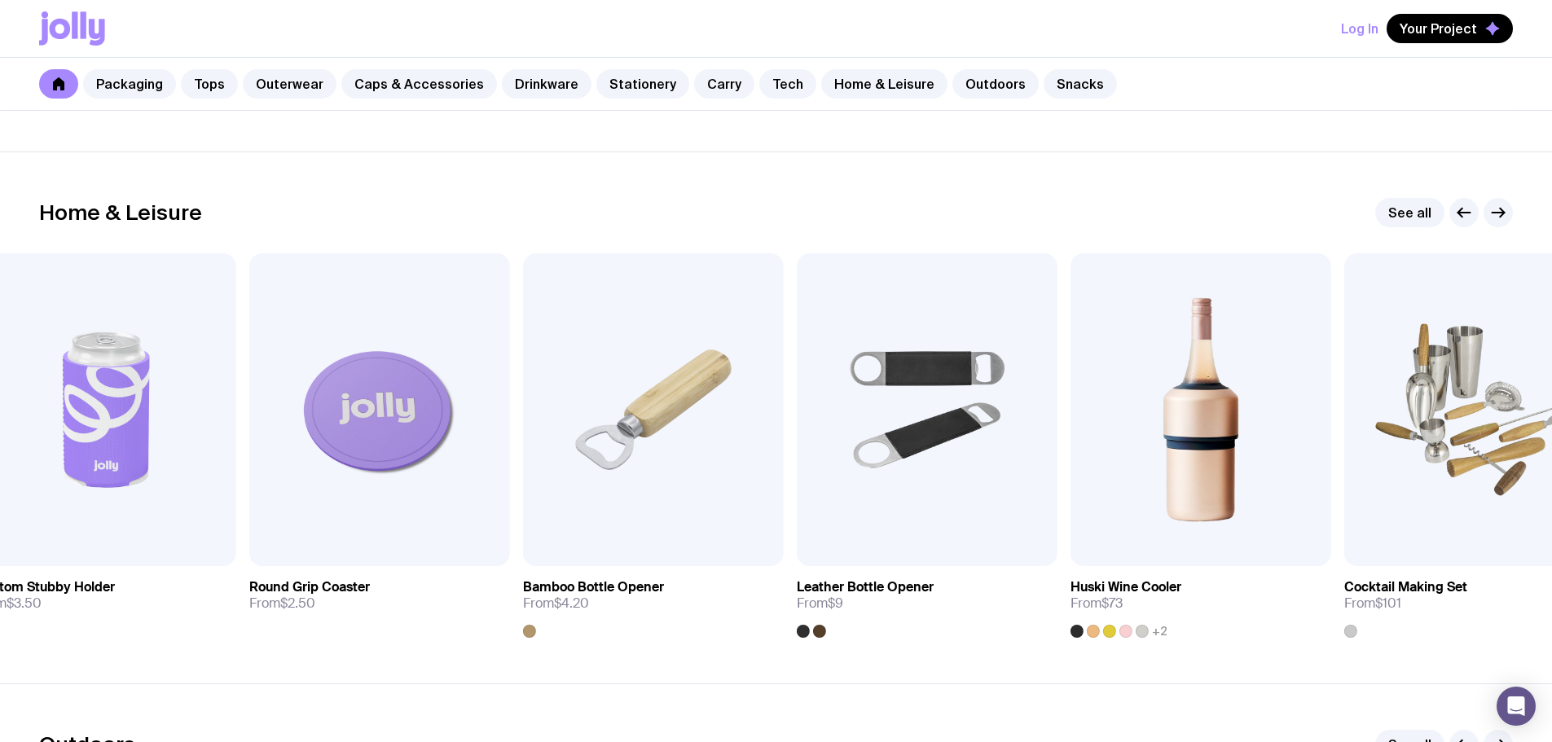
click at [1455, 209] on icon "button" at bounding box center [1464, 213] width 20 height 20
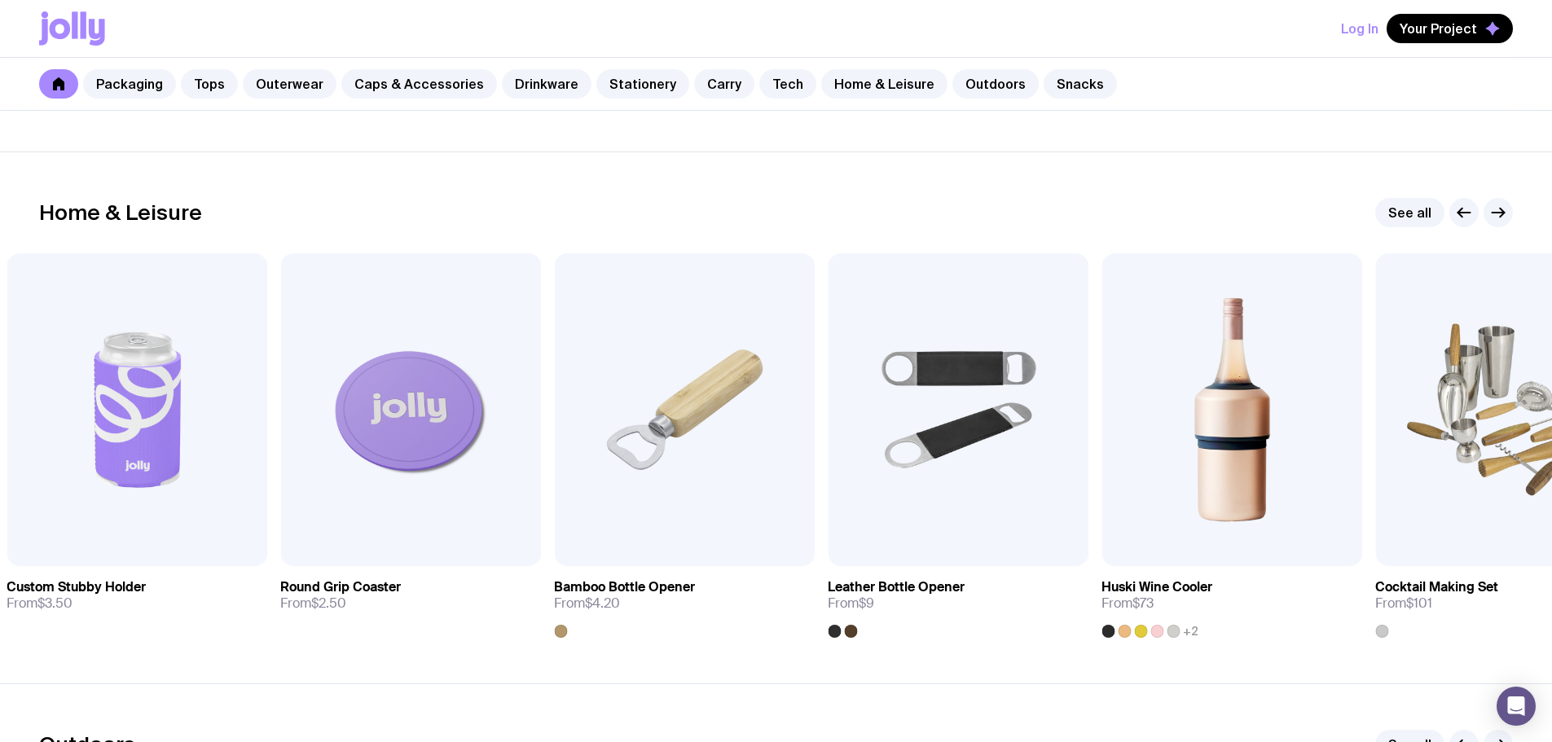
click at [1455, 209] on icon "button" at bounding box center [1464, 213] width 20 height 20
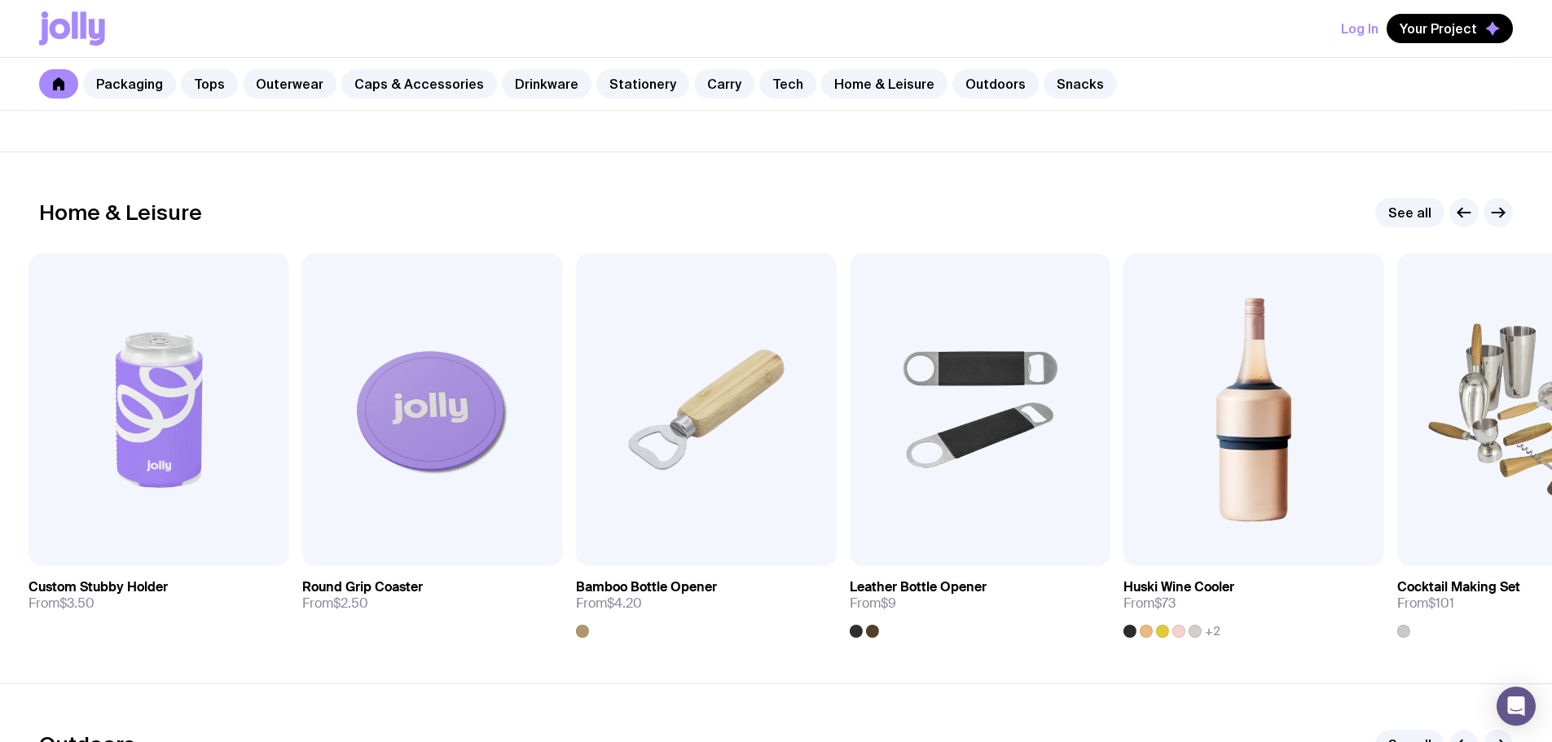
click at [1455, 209] on icon "button" at bounding box center [1464, 213] width 20 height 20
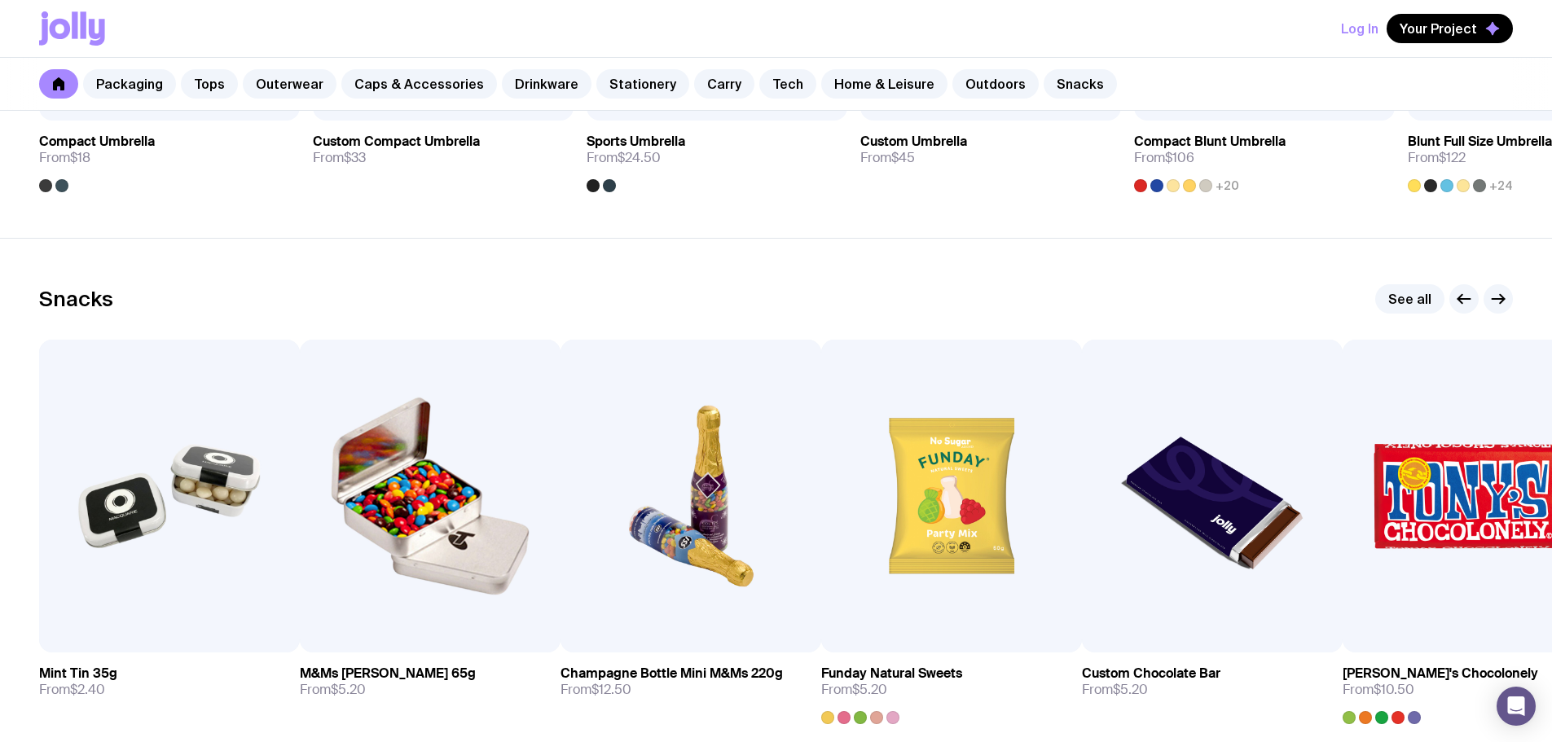
scroll to position [5496, 0]
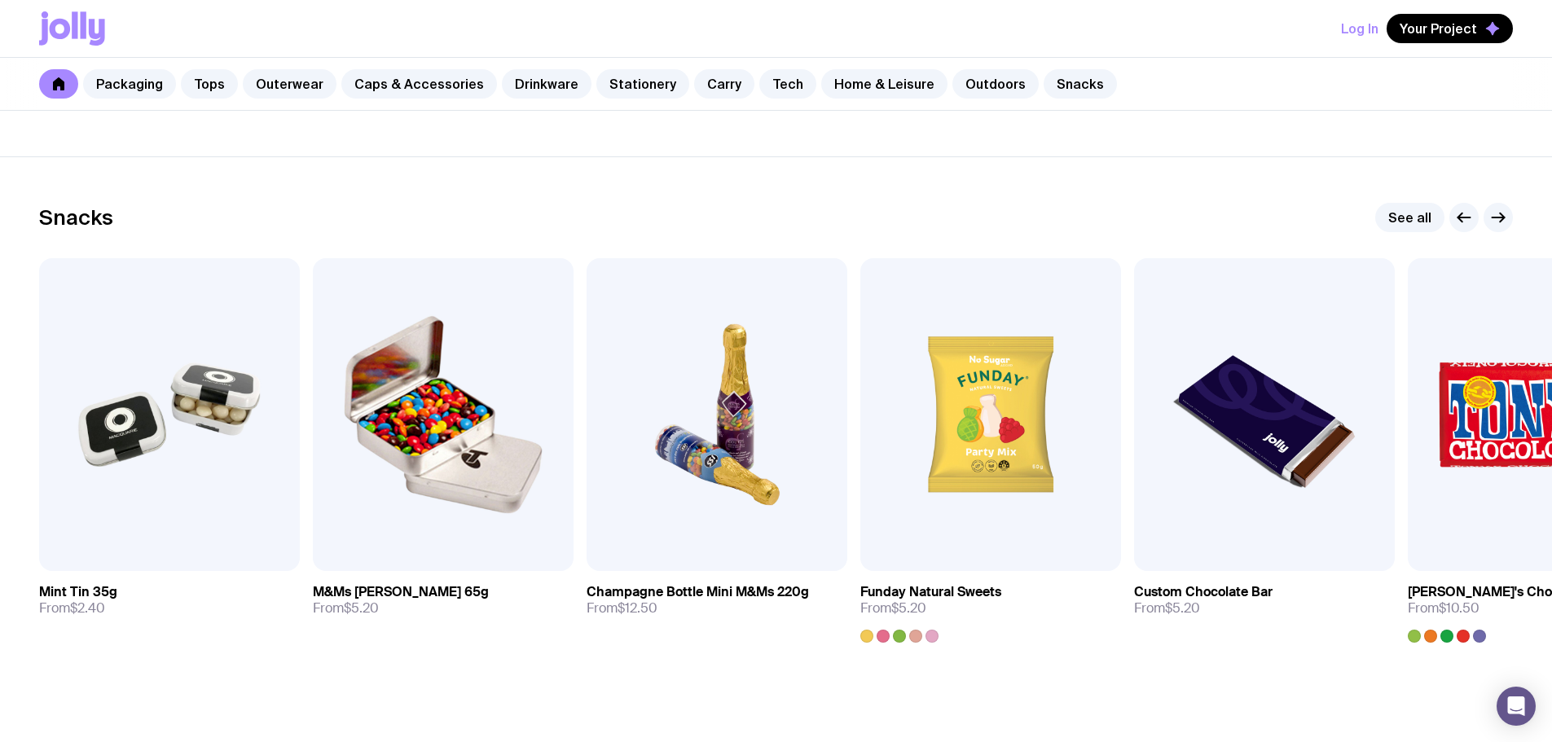
click at [1502, 219] on icon "button" at bounding box center [1499, 218] width 20 height 20
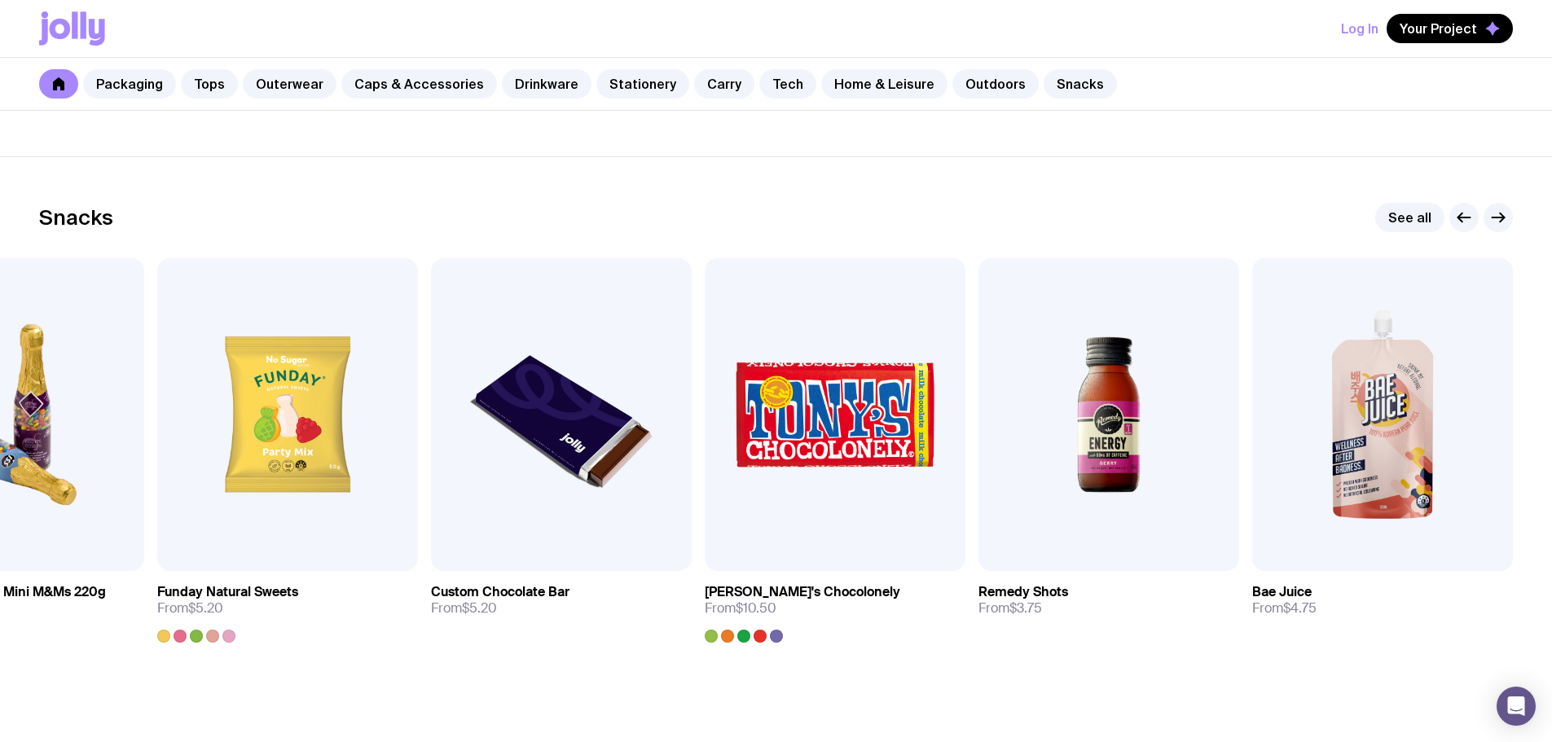
click at [1502, 218] on icon "button" at bounding box center [1499, 218] width 20 height 20
click at [1460, 229] on button "button" at bounding box center [1463, 217] width 29 height 29
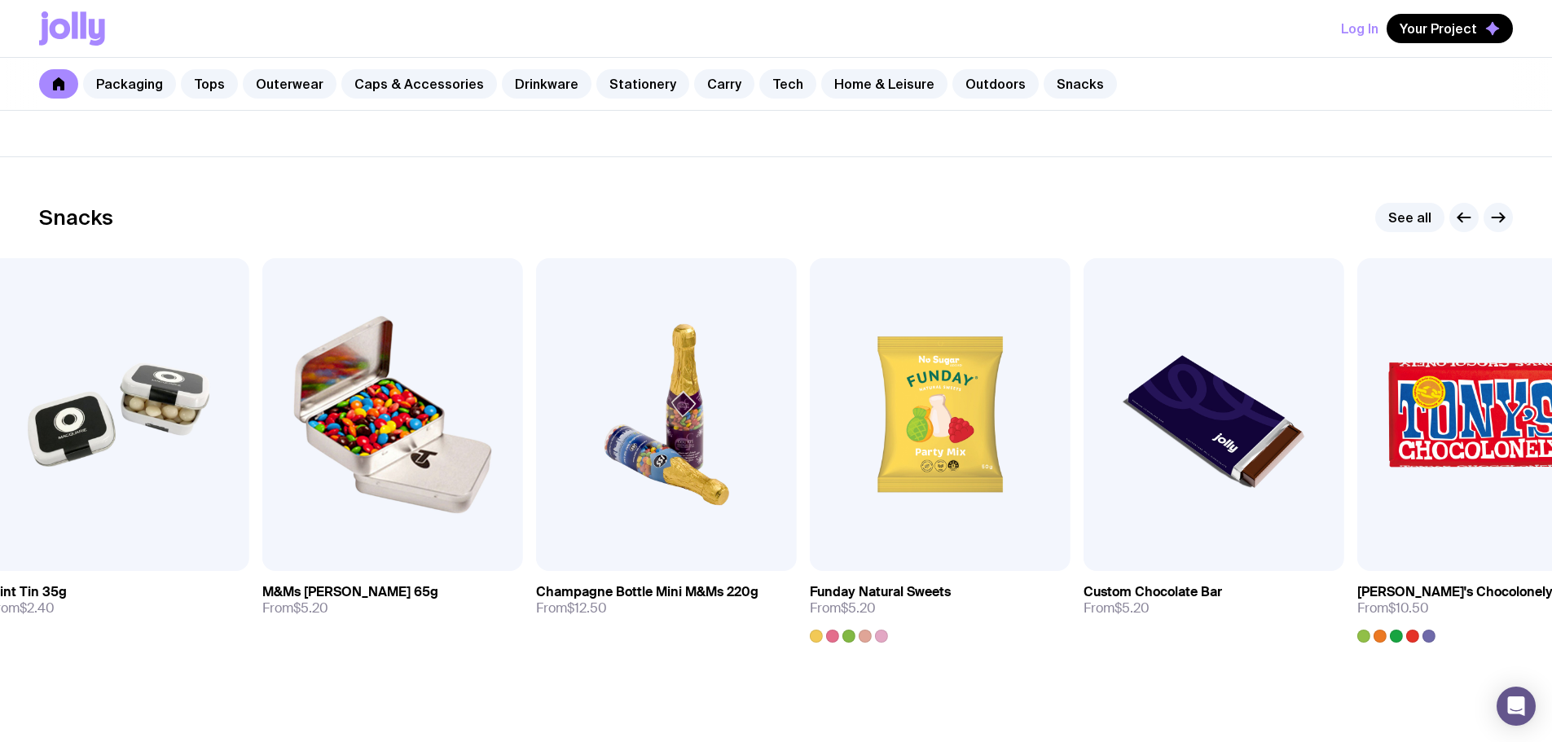
click at [1462, 221] on icon "button" at bounding box center [1464, 218] width 20 height 20
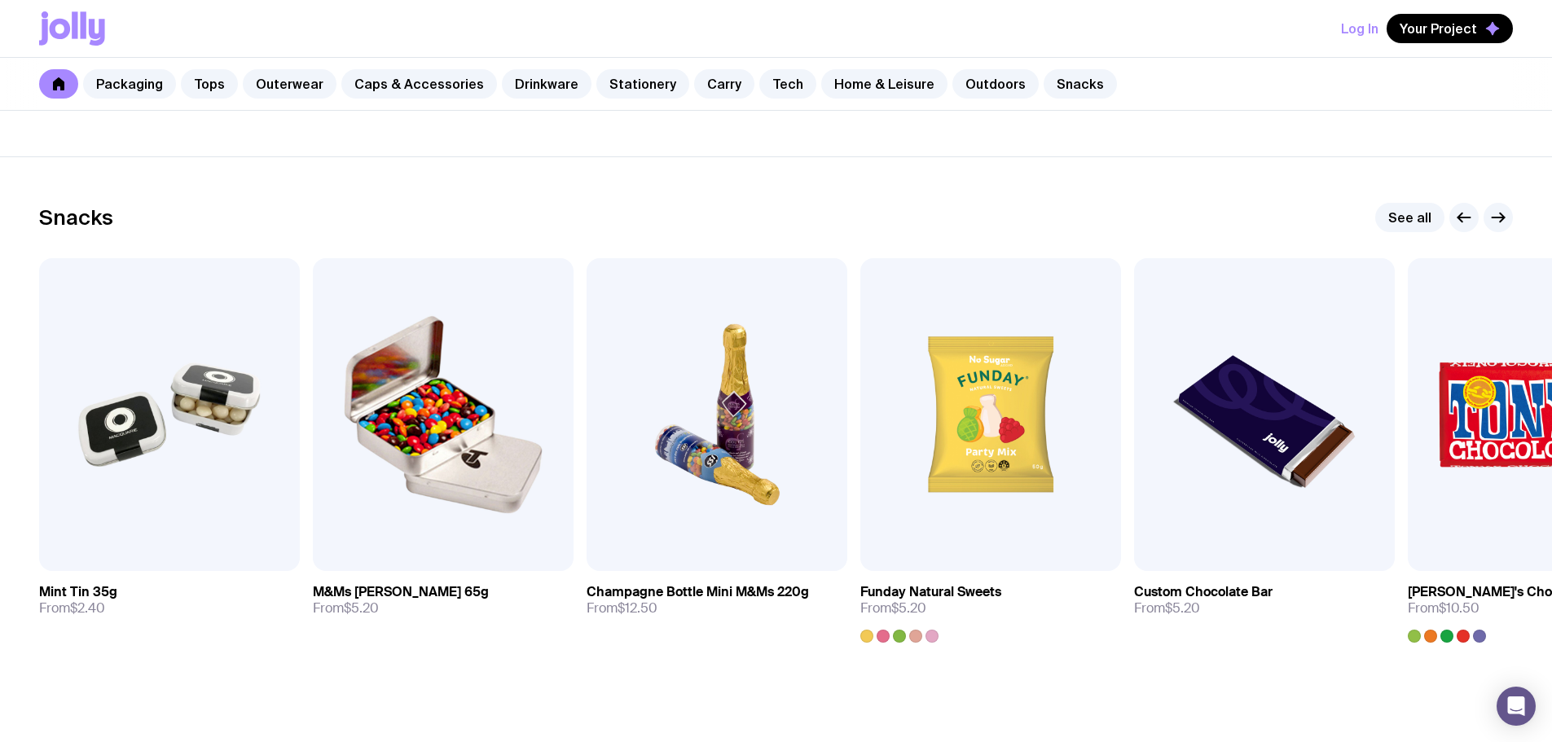
click at [122, 450] on img at bounding box center [169, 414] width 261 height 313
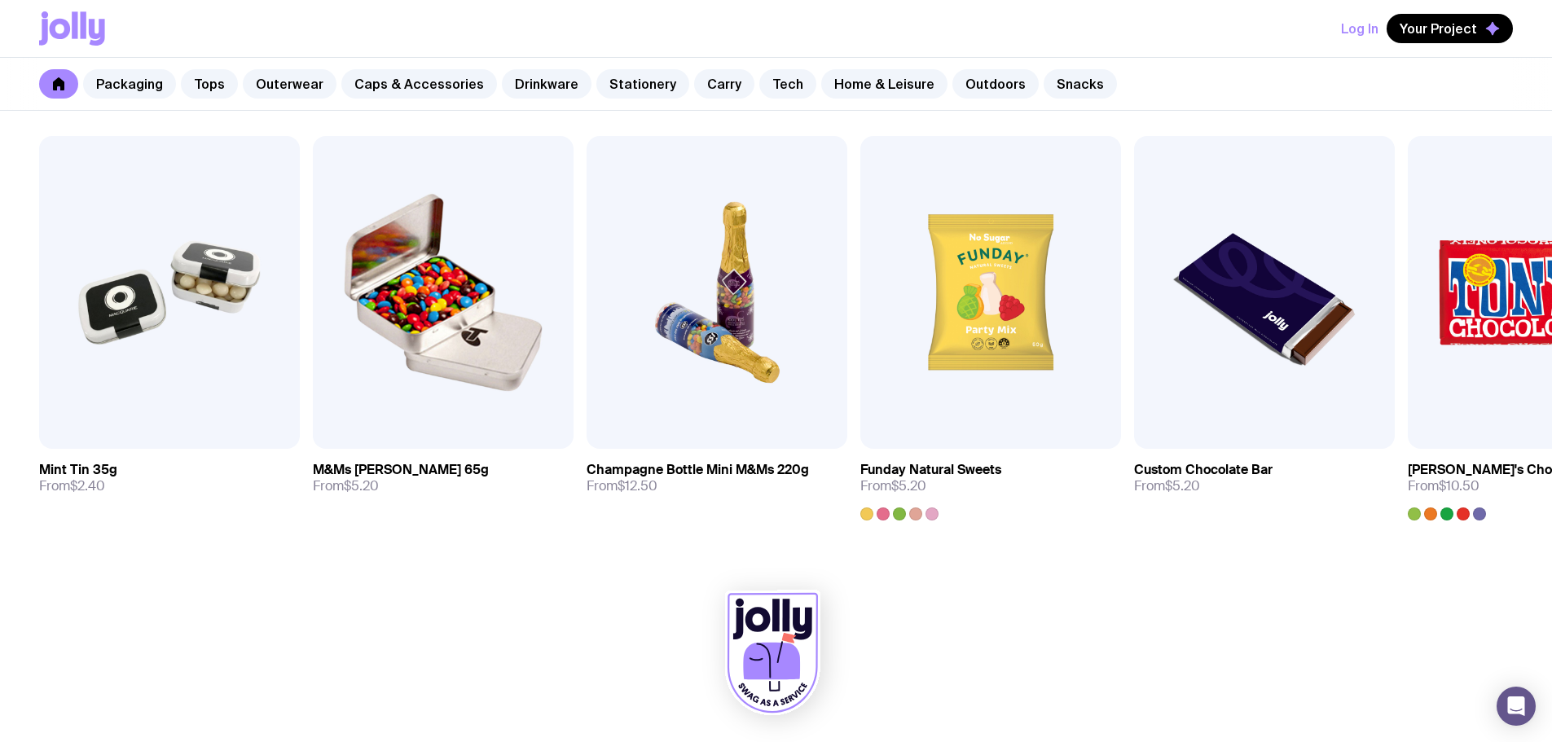
scroll to position [5622, 0]
